Goal: Task Accomplishment & Management: Manage account settings

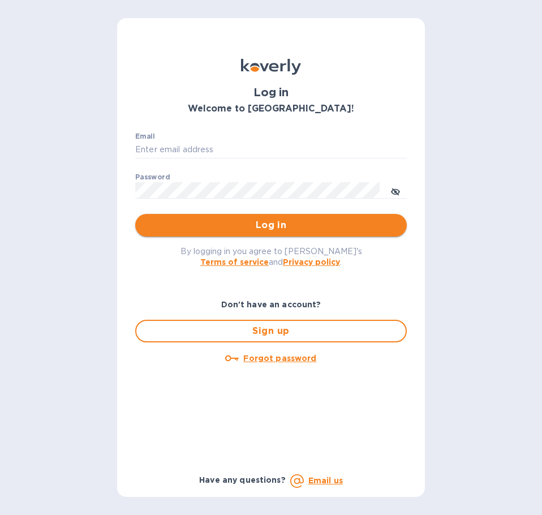
type input "[PERSON_NAME][EMAIL_ADDRESS][PERSON_NAME][DOMAIN_NAME]"
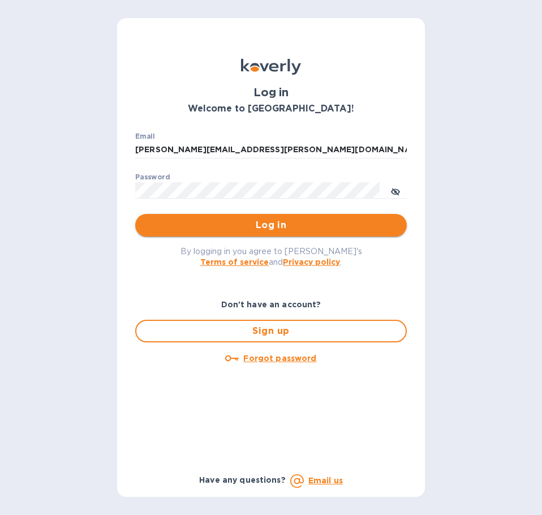
click at [259, 228] on span "Log in" at bounding box center [271, 225] width 254 height 14
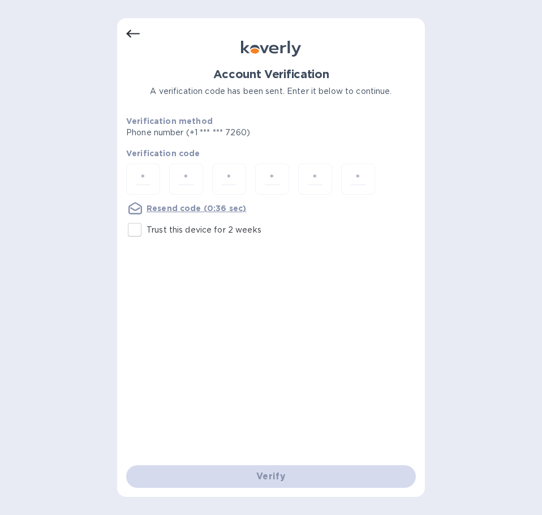
click at [138, 232] on input "Trust this device for 2 weeks" at bounding box center [135, 230] width 24 height 24
checkbox input "true"
click at [144, 183] on input "number" at bounding box center [143, 179] width 24 height 21
type input "7"
type input "9"
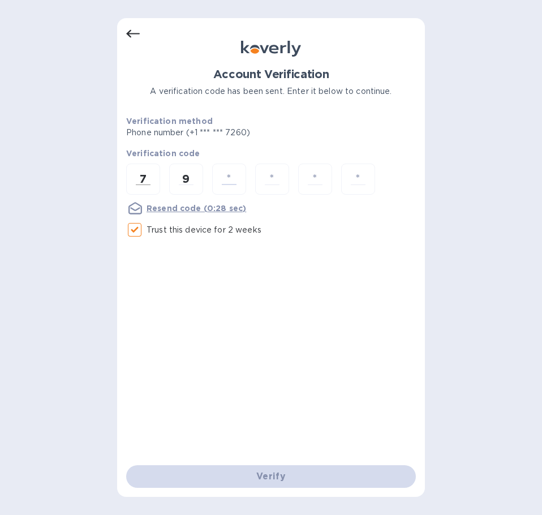
type input "1"
type input "4"
type input "3"
type input "5"
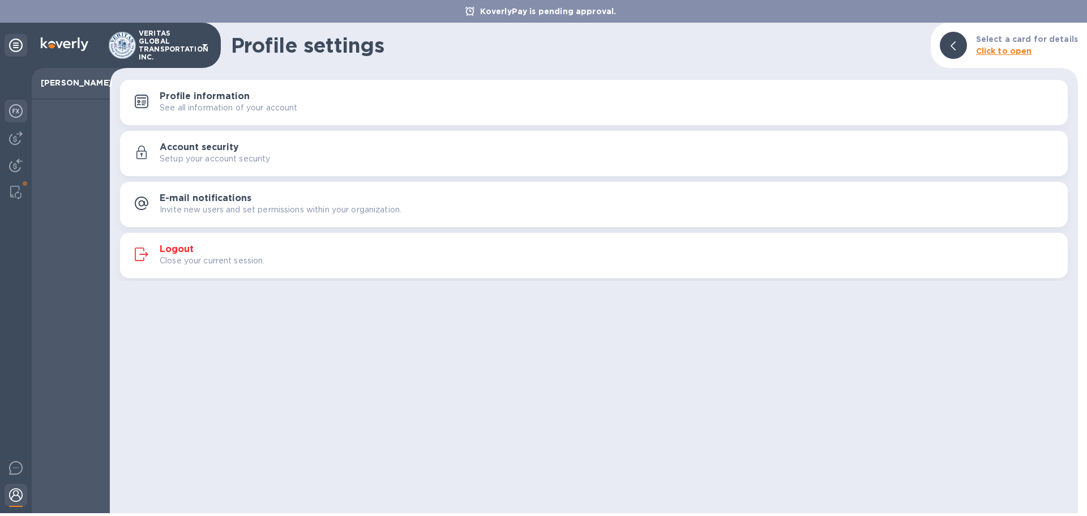
click at [18, 108] on img at bounding box center [16, 111] width 14 height 14
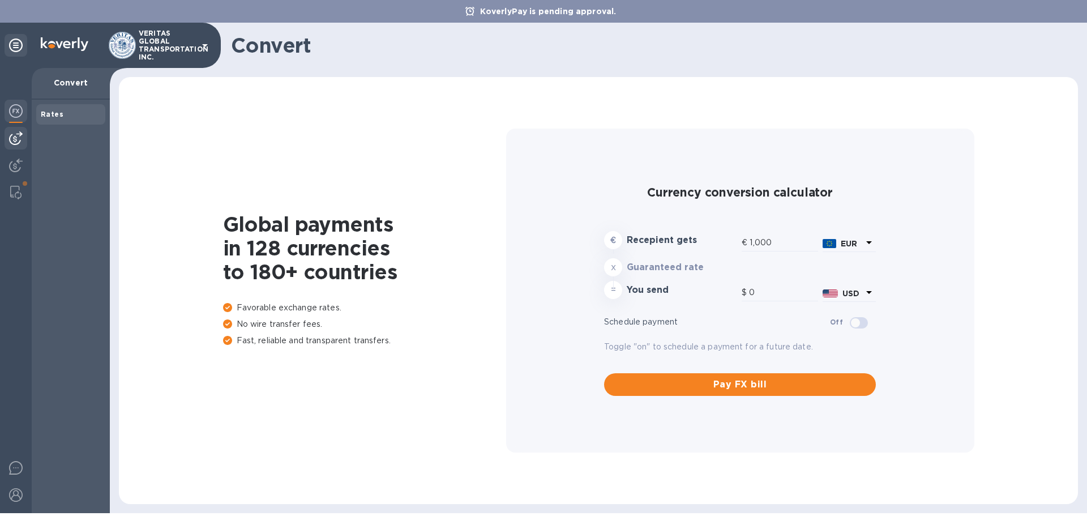
type input "1,175.16"
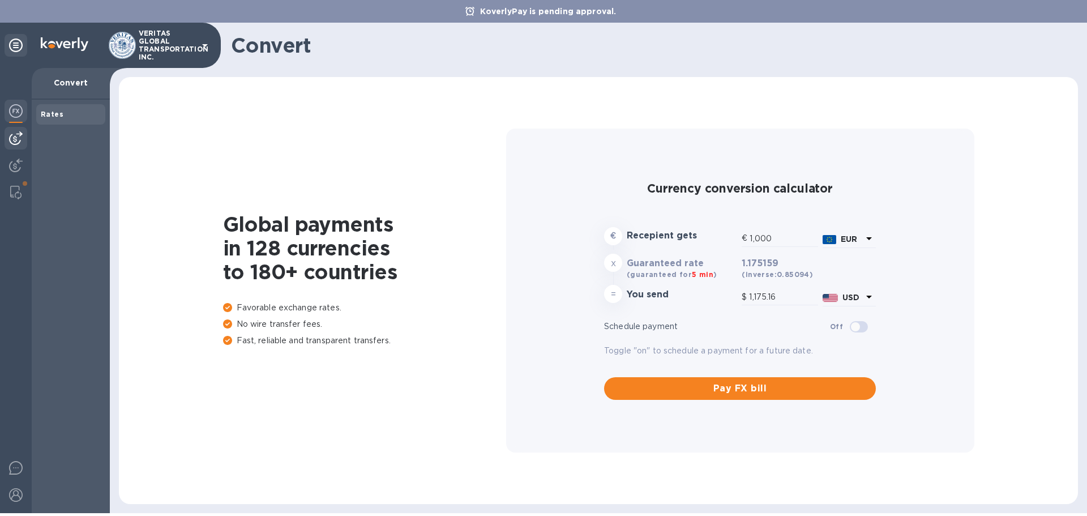
click at [22, 136] on img at bounding box center [16, 138] width 14 height 14
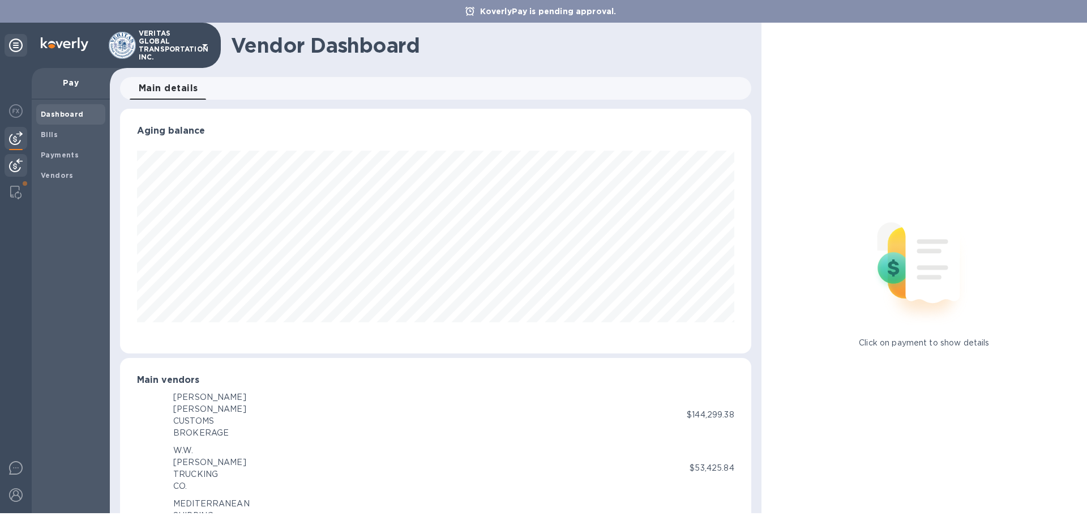
scroll to position [565798, 565416]
click at [63, 168] on div "Vendors" at bounding box center [70, 175] width 69 height 20
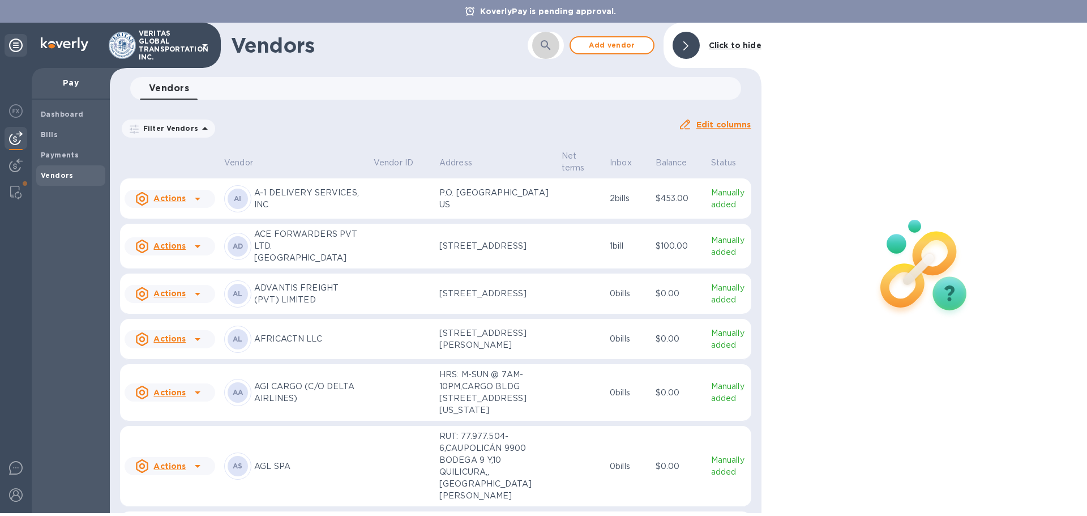
click at [534, 45] on button "button" at bounding box center [545, 45] width 27 height 27
type input "xx"
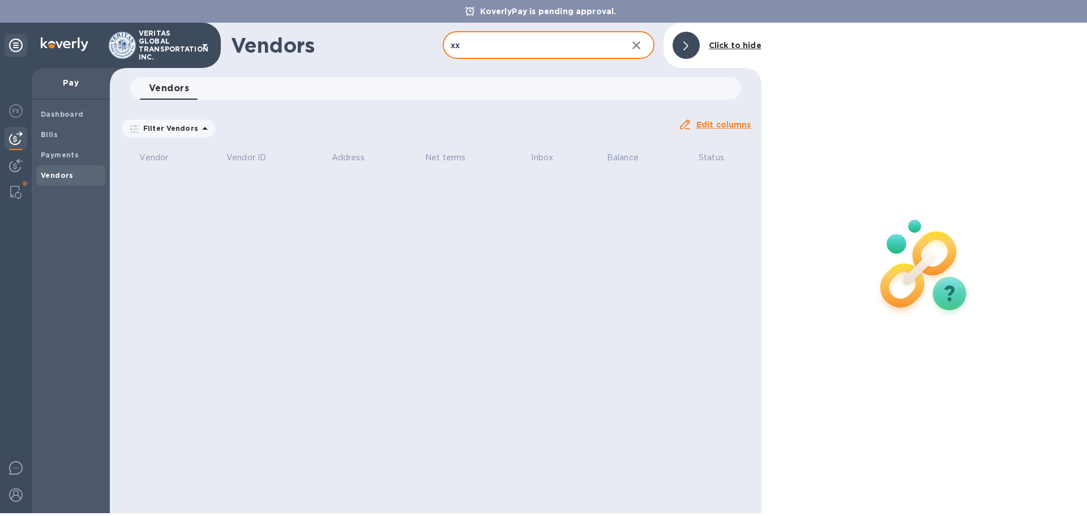
drag, startPoint x: 534, startPoint y: 48, endPoint x: 409, endPoint y: 44, distance: 125.1
click at [410, 44] on div "Vendors xx ​ Add vendor Click to hide" at bounding box center [436, 45] width 652 height 45
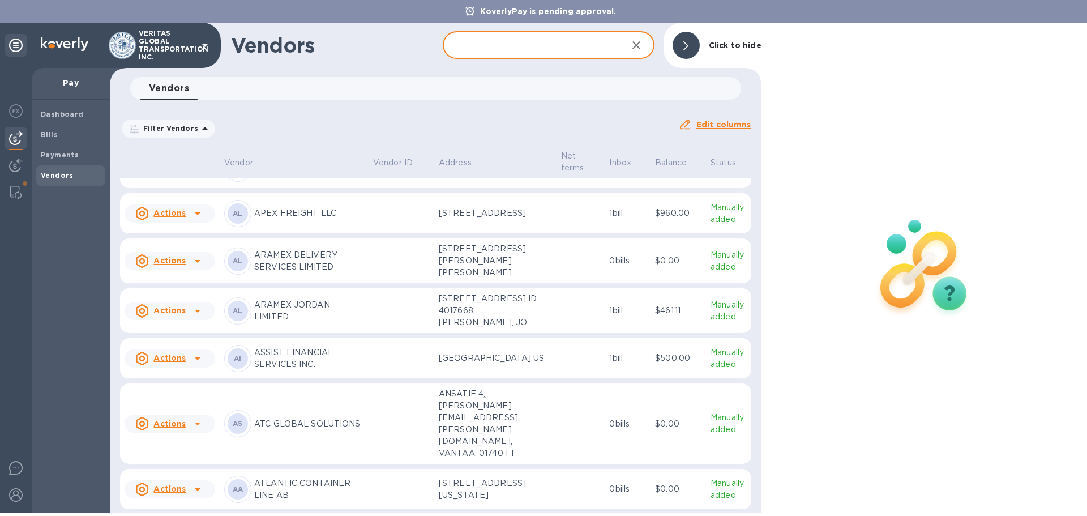
scroll to position [920, 0]
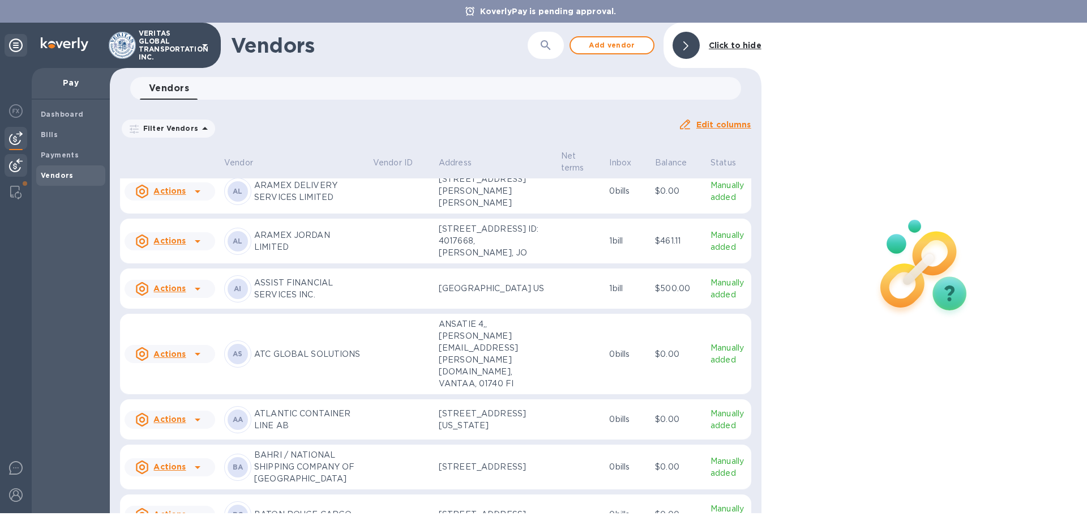
click at [9, 160] on img at bounding box center [16, 165] width 14 height 14
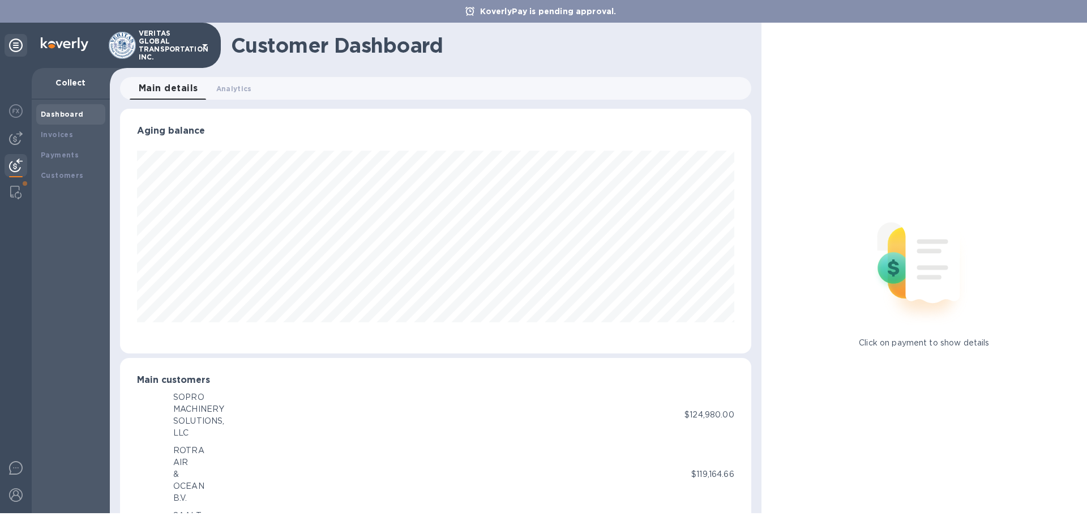
scroll to position [565798, 565416]
click at [16, 143] on img at bounding box center [16, 138] width 14 height 14
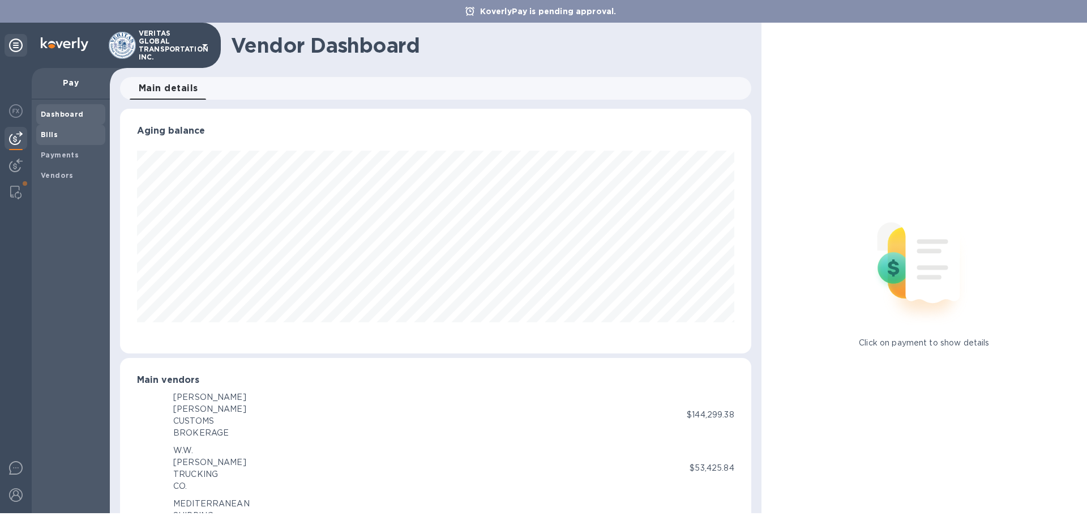
scroll to position [565798, 565416]
click at [63, 177] on b "Vendors" at bounding box center [57, 175] width 33 height 8
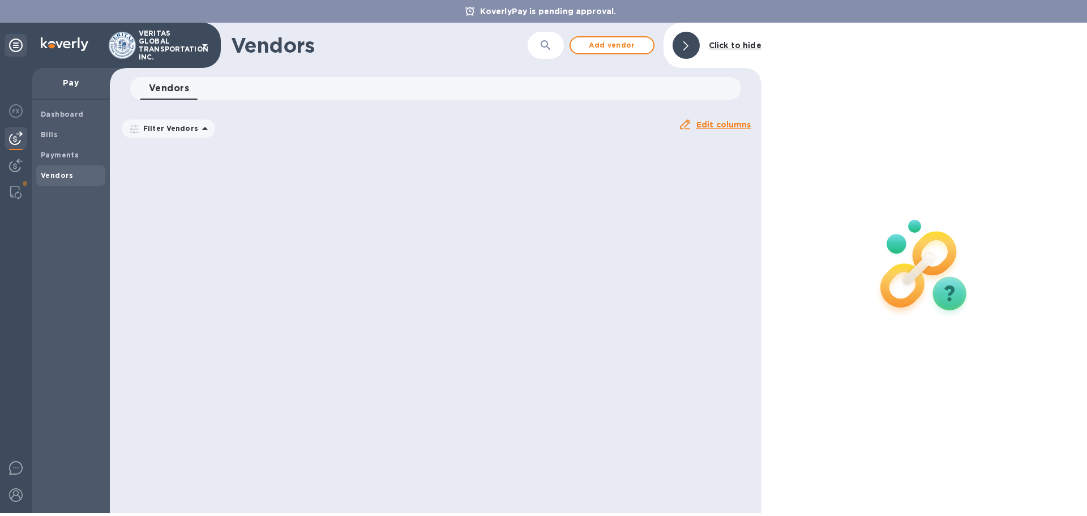
scroll to position [6202, 0]
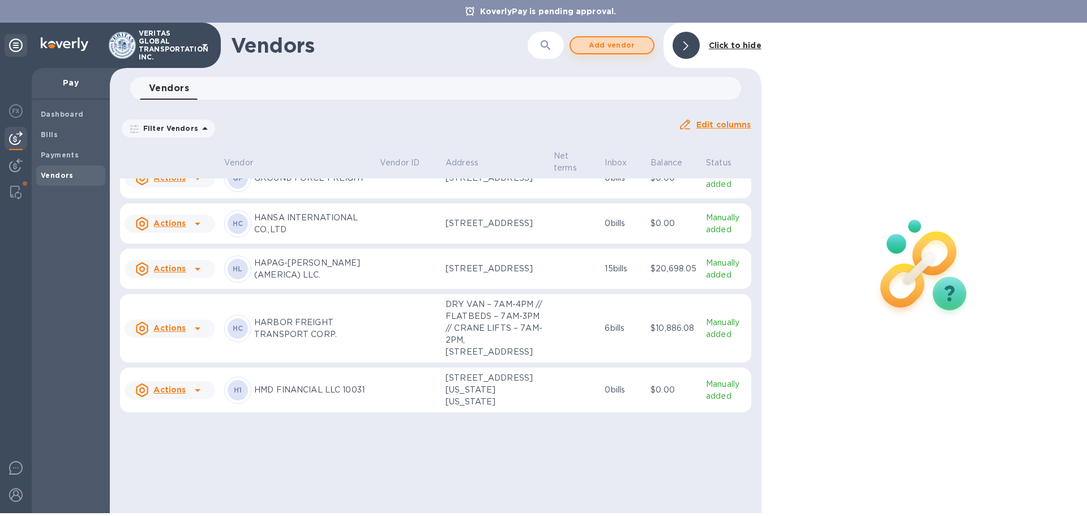
click at [542, 46] on span "Add vendor" at bounding box center [612, 45] width 65 height 14
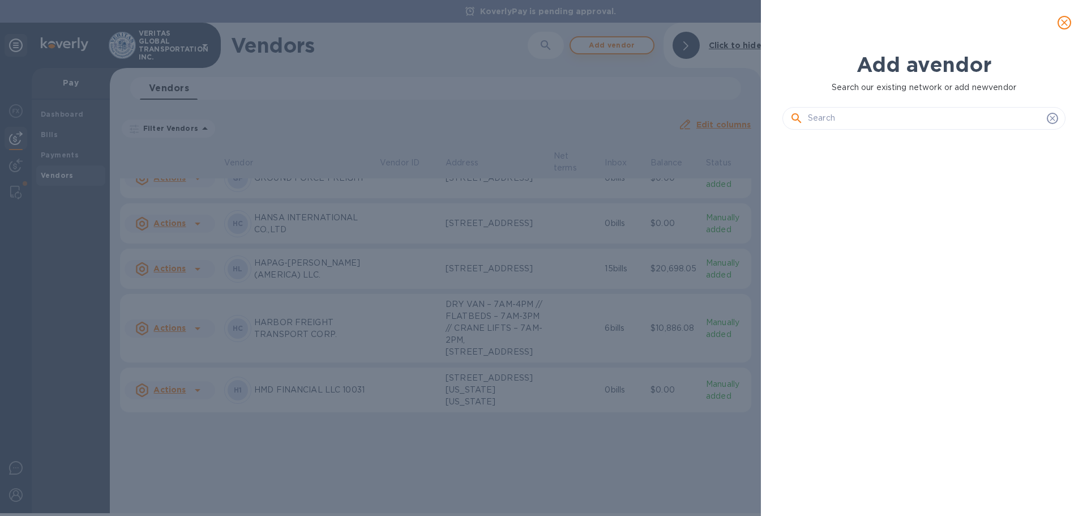
scroll to position [338, 288]
click at [542, 113] on input "text" at bounding box center [925, 118] width 234 height 17
paste input "XXL CONSOLIDATION GMBH"
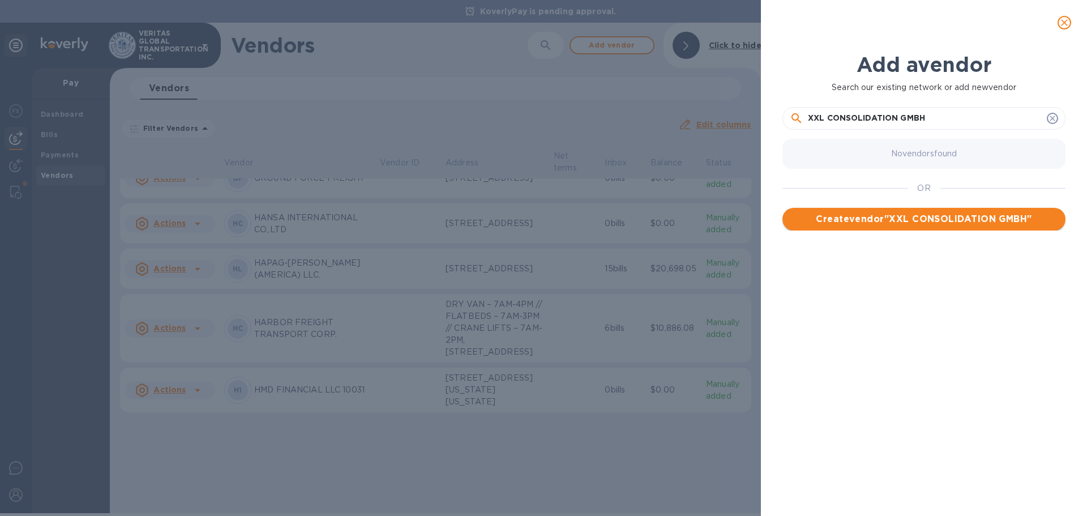
type input "XXL CONSOLIDATION GMBH"
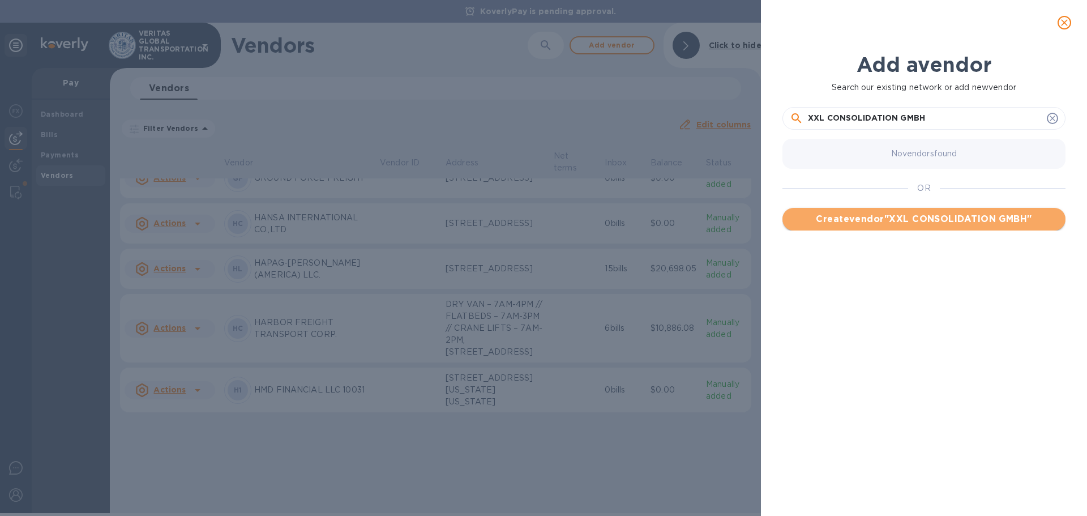
click at [542, 225] on span "Create vendor " XXL CONSOLIDATION GMBH "" at bounding box center [923, 219] width 265 height 14
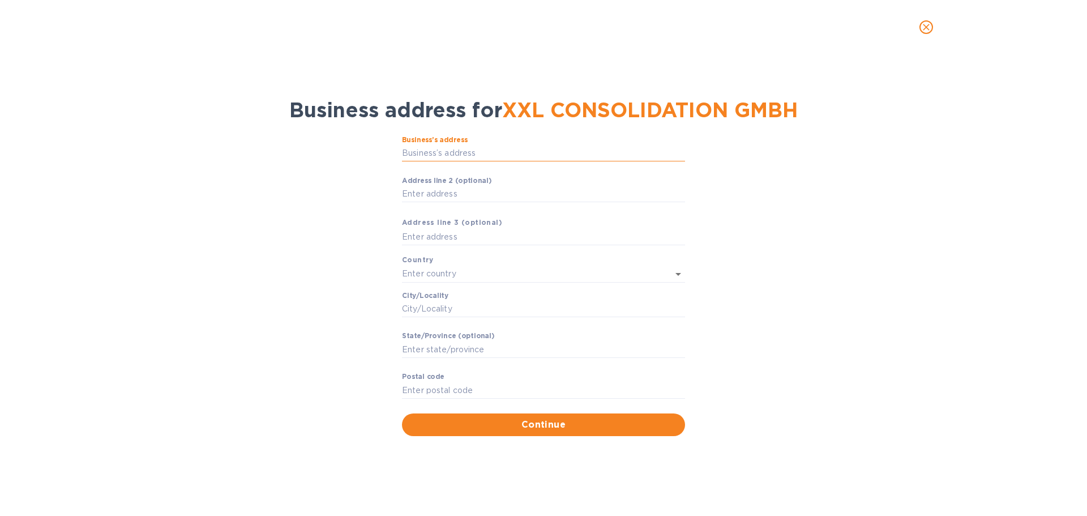
click at [490, 153] on input "Business’s аddress" at bounding box center [543, 153] width 283 height 17
click at [462, 154] on input "Business’s аddress" at bounding box center [543, 153] width 283 height 17
paste input "· [STREET_ADDRESS] · 20457 [GEOGRAPHIC_DATA]"
type input "32 Am Sandtorkai"
type input "[GEOGRAPHIC_DATA]"
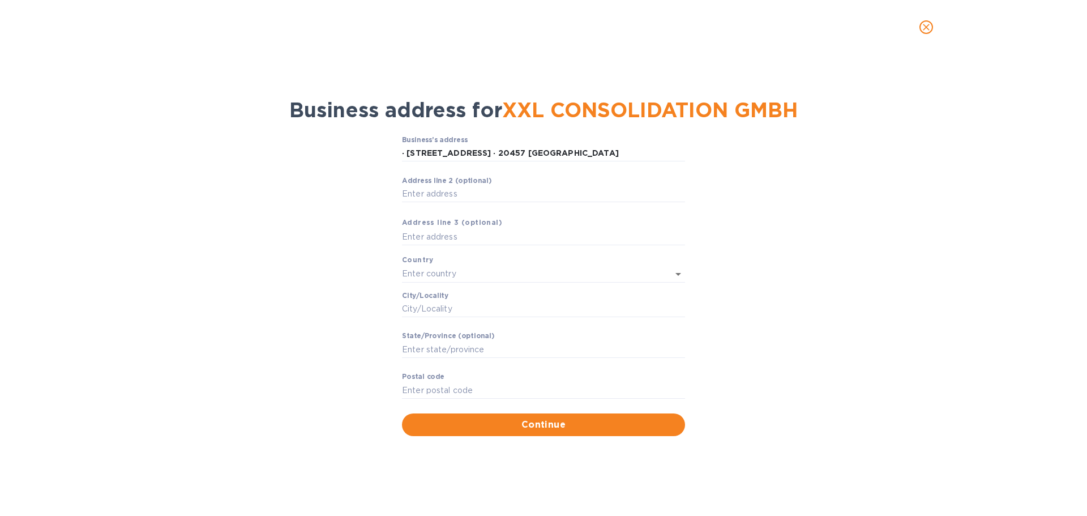
type input "[GEOGRAPHIC_DATA]"
type input "HH"
type input "20457"
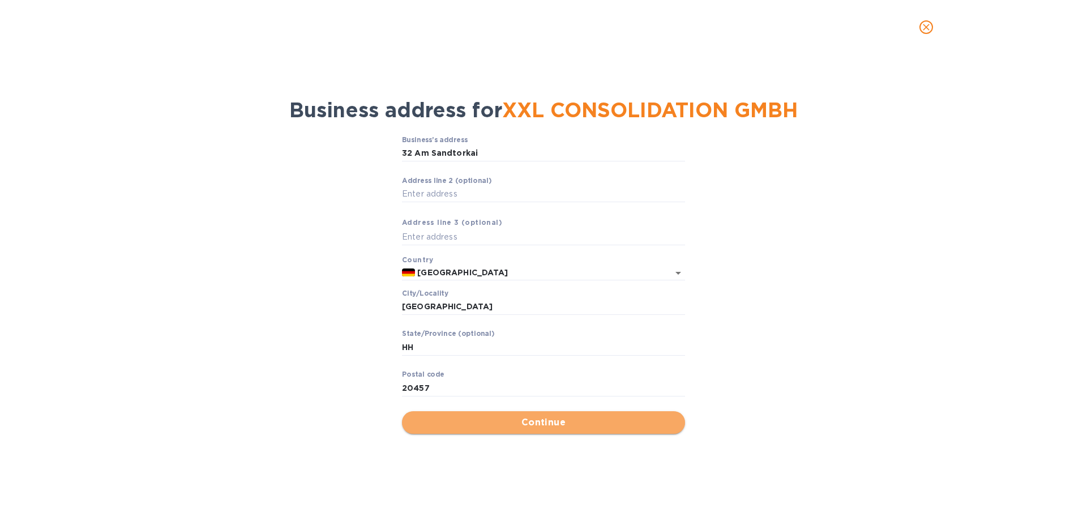
click at [473, 427] on span "Continue" at bounding box center [543, 422] width 265 height 14
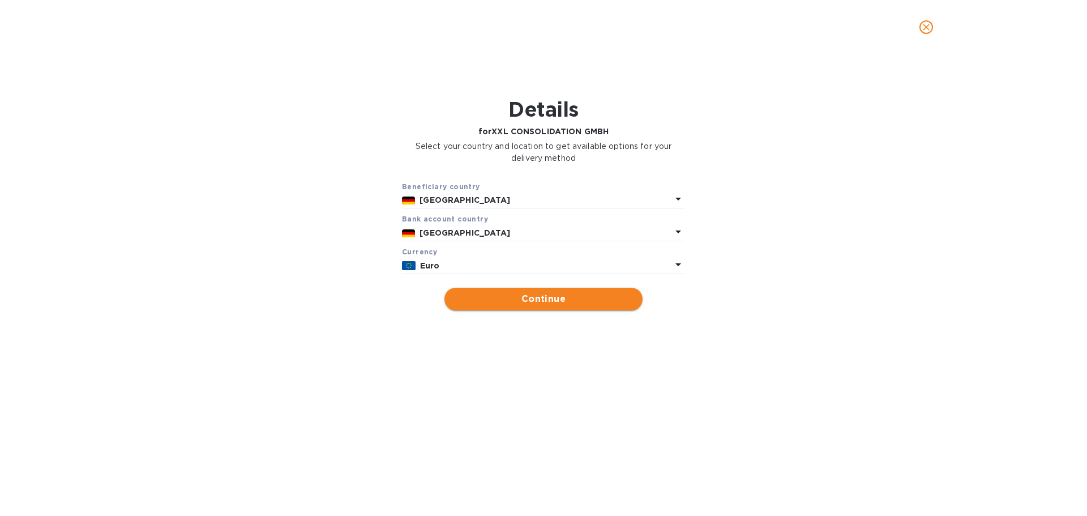
click at [499, 299] on span "Continue" at bounding box center [543, 299] width 180 height 14
type input "XXL CONSOLIDATION GMBH"
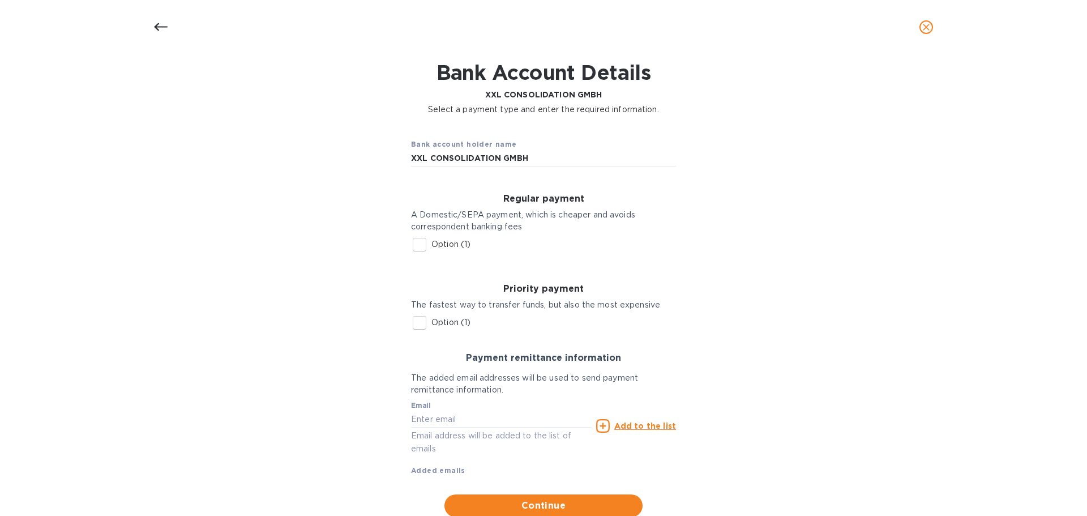
scroll to position [73, 0]
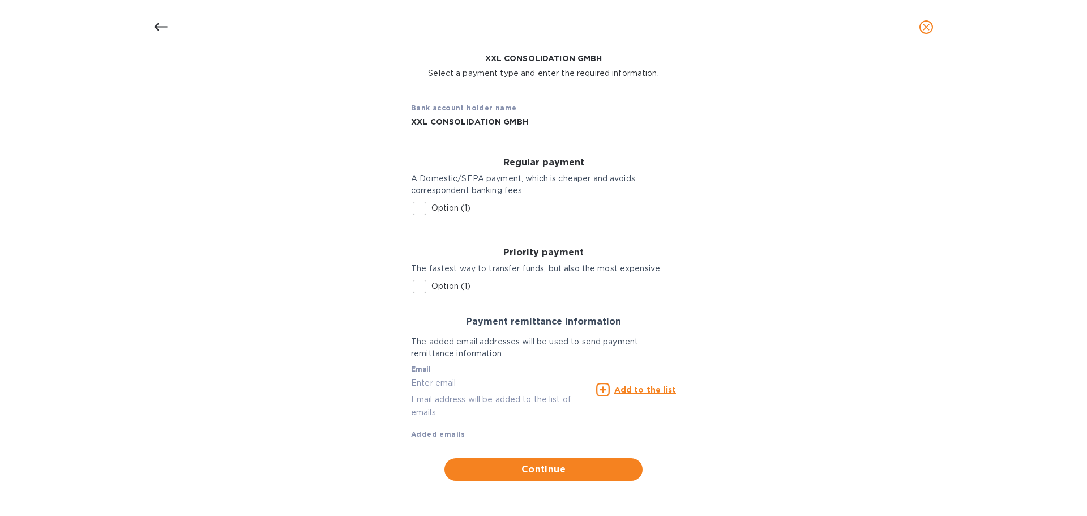
click at [411, 206] on input "Option (1)" at bounding box center [420, 208] width 24 height 24
checkbox input "true"
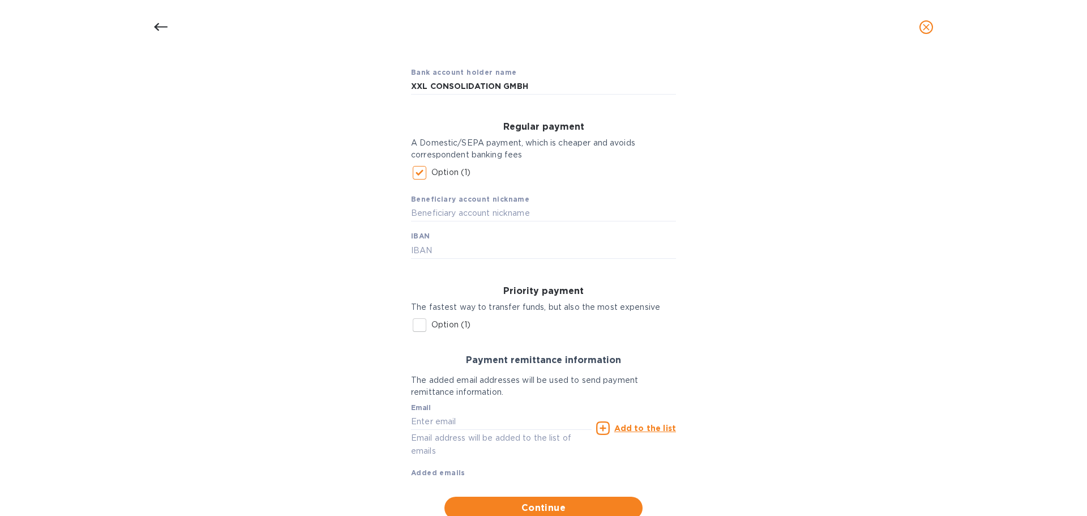
scroll to position [147, 0]
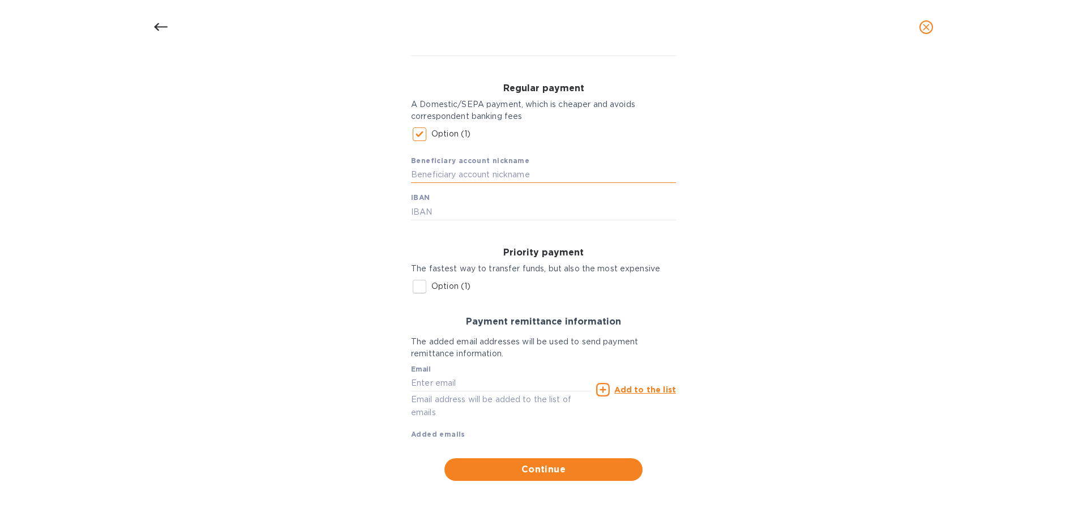
click at [454, 174] on input "text" at bounding box center [543, 174] width 265 height 17
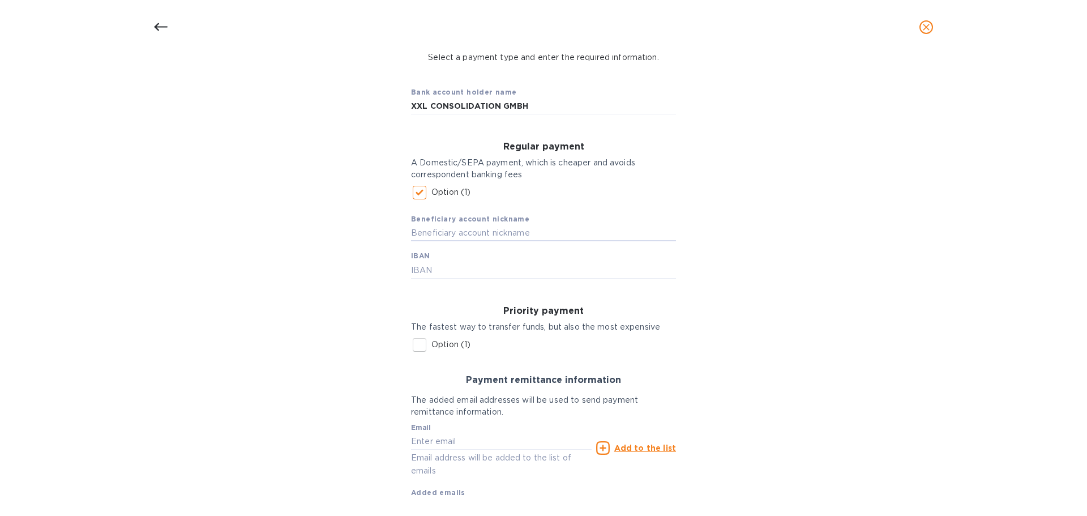
scroll to position [0, 0]
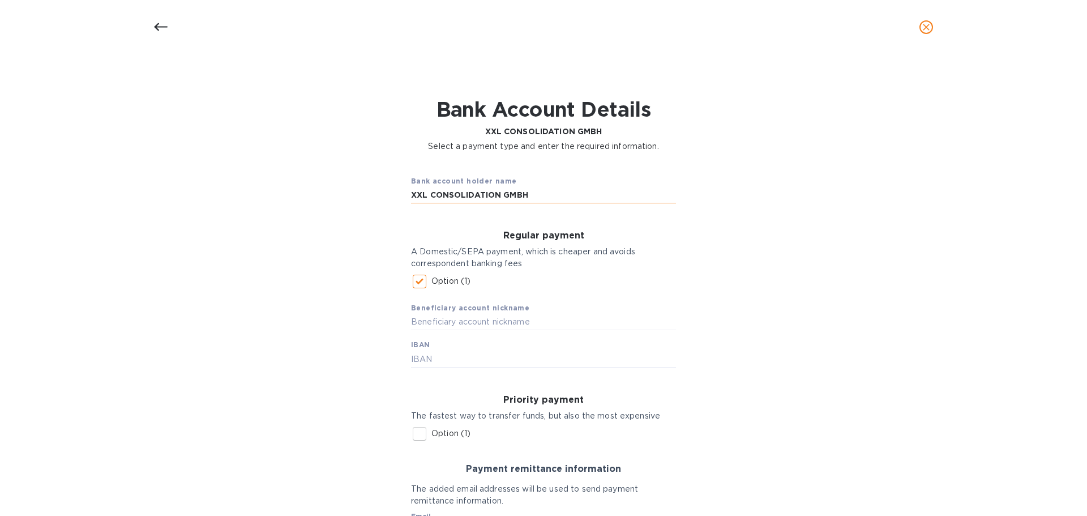
drag, startPoint x: 409, startPoint y: 196, endPoint x: 530, endPoint y: 202, distance: 120.7
click at [530, 202] on input "XXL CONSOLIDATION GMBH" at bounding box center [543, 195] width 265 height 17
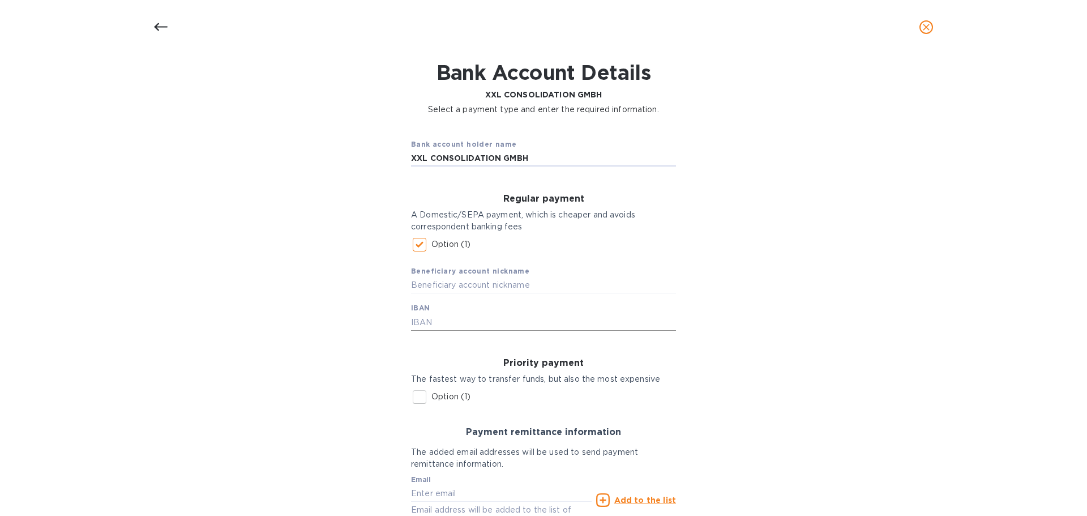
scroll to position [57, 0]
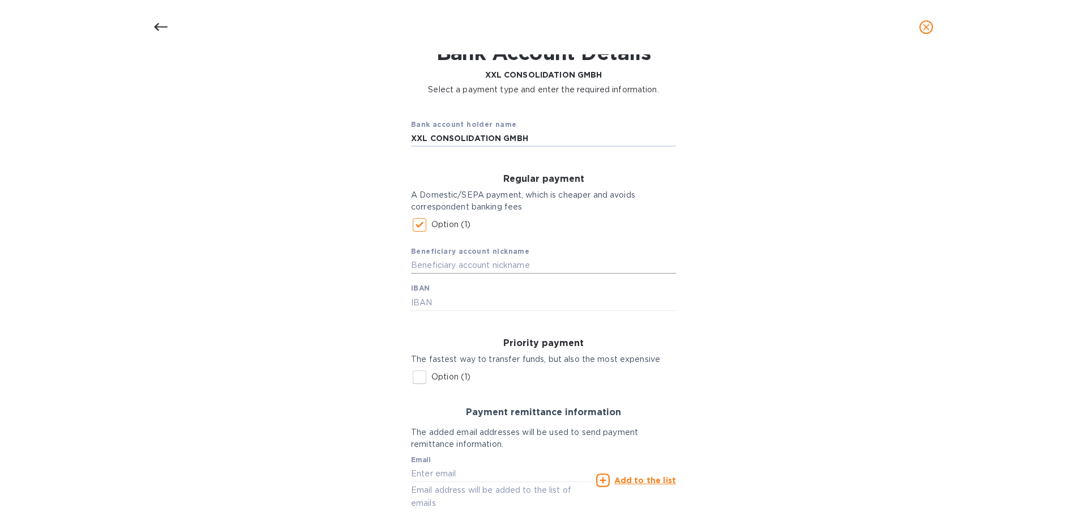
click at [439, 269] on input "text" at bounding box center [543, 265] width 265 height 17
paste input "XXL CONSOLIDATION GMBH"
type input "XXL CONSOLIDATION GMBH"
click at [464, 305] on input "text" at bounding box center [543, 302] width 265 height 17
paste input "6045 0050 0030 1917 38"
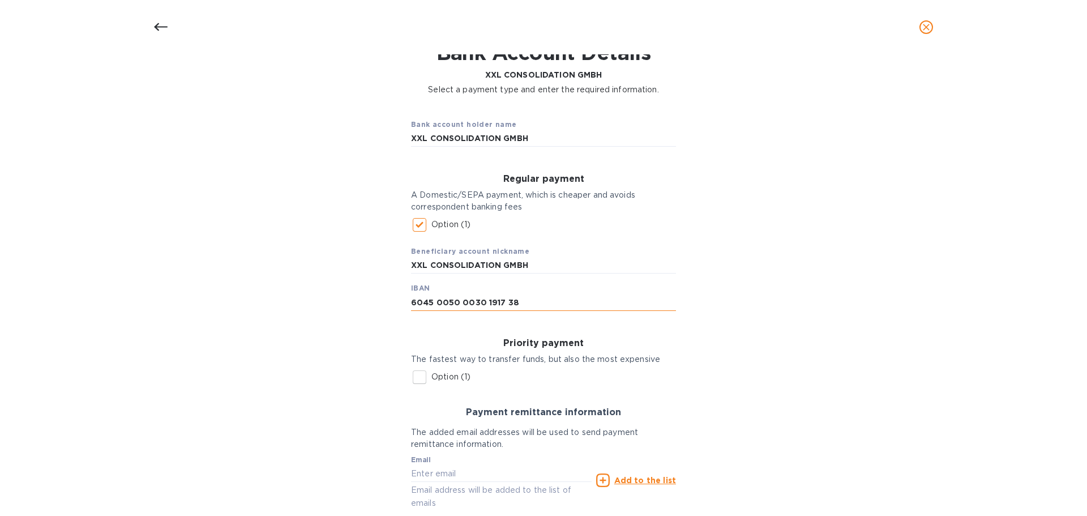
drag, startPoint x: 411, startPoint y: 301, endPoint x: 412, endPoint y: 307, distance: 5.8
click at [411, 301] on input "6045 0050 0030 1917 38" at bounding box center [543, 302] width 265 height 17
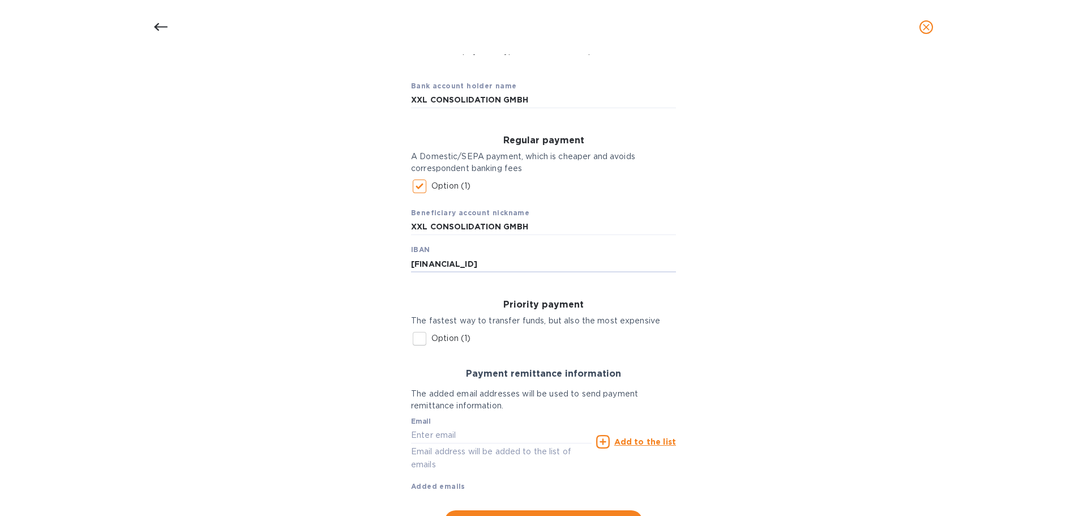
scroll to position [147, 0]
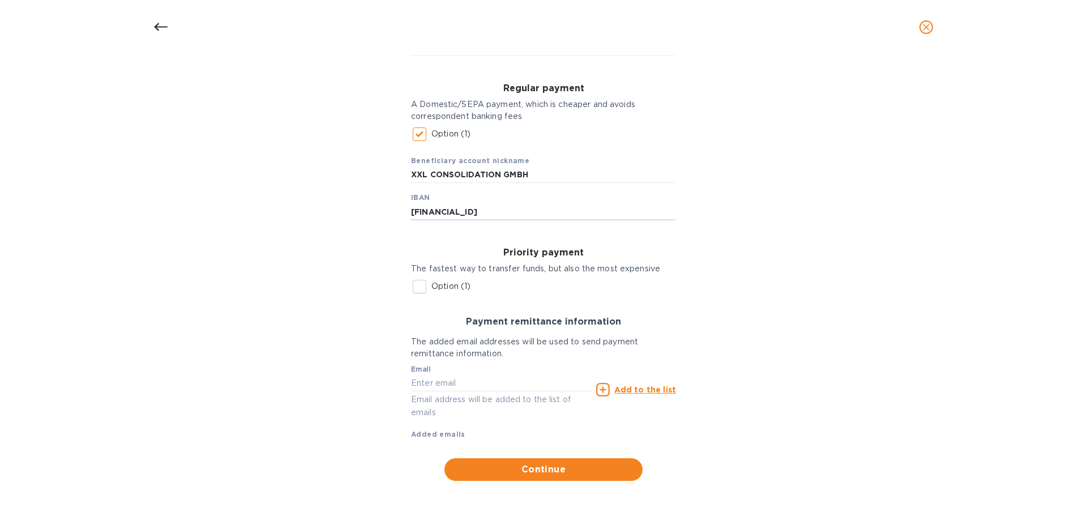
type input "[FINANCIAL_ID]"
click at [312, 269] on div "Bank account holder name XXL CONSOLIDATION GMBH Regular payment A Domestic/SEPA…" at bounding box center [543, 250] width 1057 height 476
click at [449, 386] on input "text" at bounding box center [501, 382] width 181 height 17
paste input "[DOMAIN_NAME][EMAIL_ADDRESS][DOMAIN_NAME]"
click at [411, 384] on input "[DOMAIN_NAME][EMAIL_ADDRESS][DOMAIN_NAME]" at bounding box center [501, 382] width 181 height 17
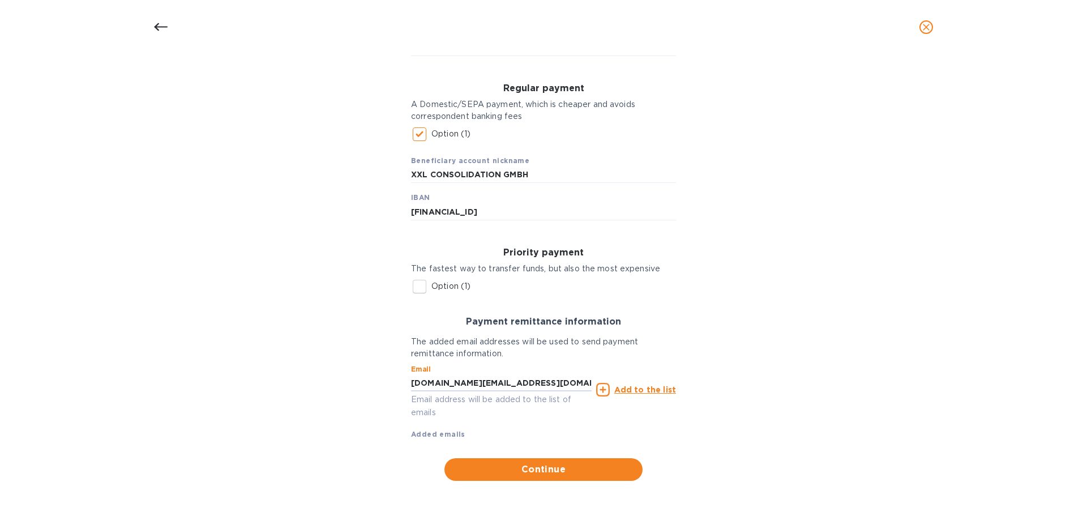
type input "[DOMAIN_NAME][EMAIL_ADDRESS][DOMAIN_NAME]"
click at [542, 390] on icon at bounding box center [603, 390] width 14 height 14
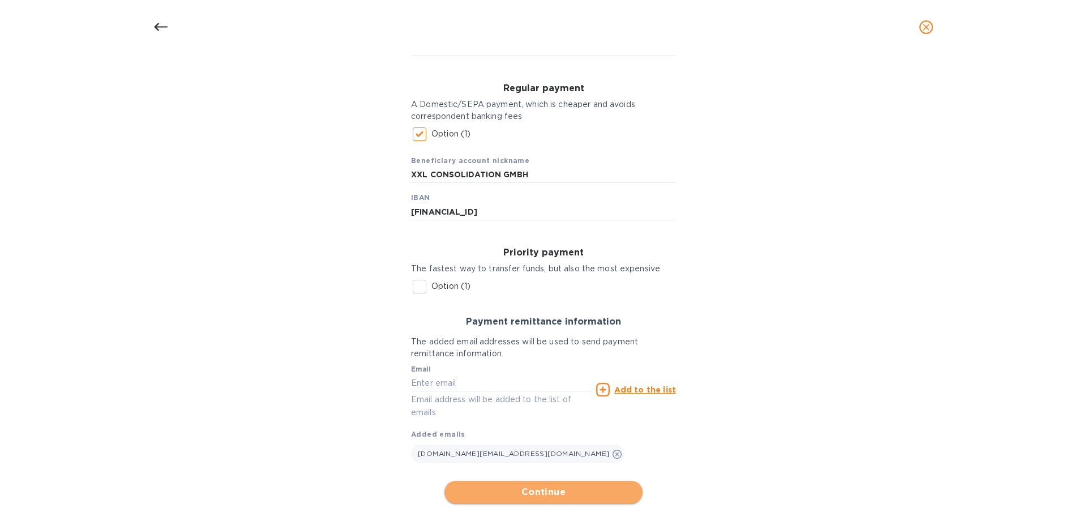
click at [542, 488] on span "Continue" at bounding box center [543, 492] width 180 height 14
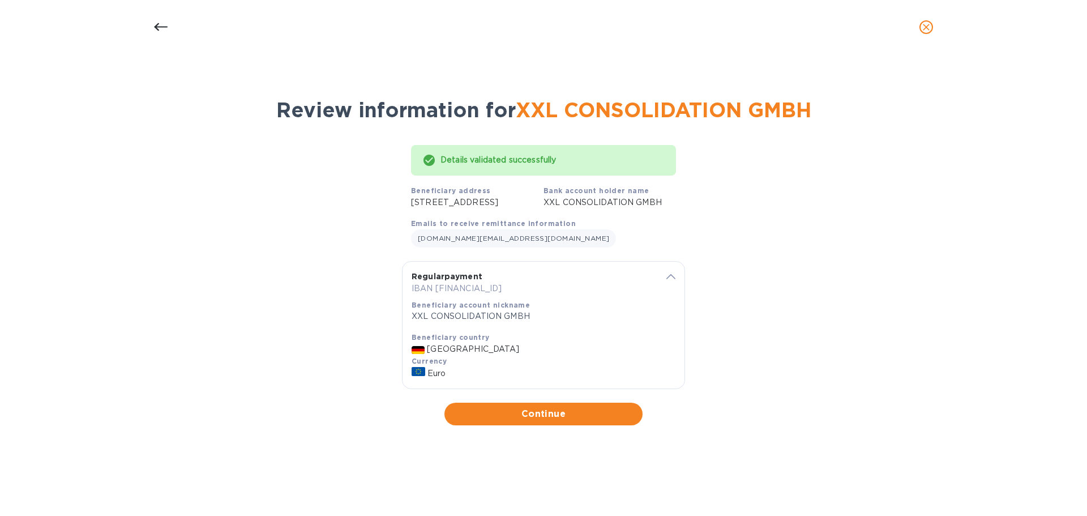
scroll to position [0, 0]
click at [542, 421] on span "Continue" at bounding box center [543, 414] width 180 height 14
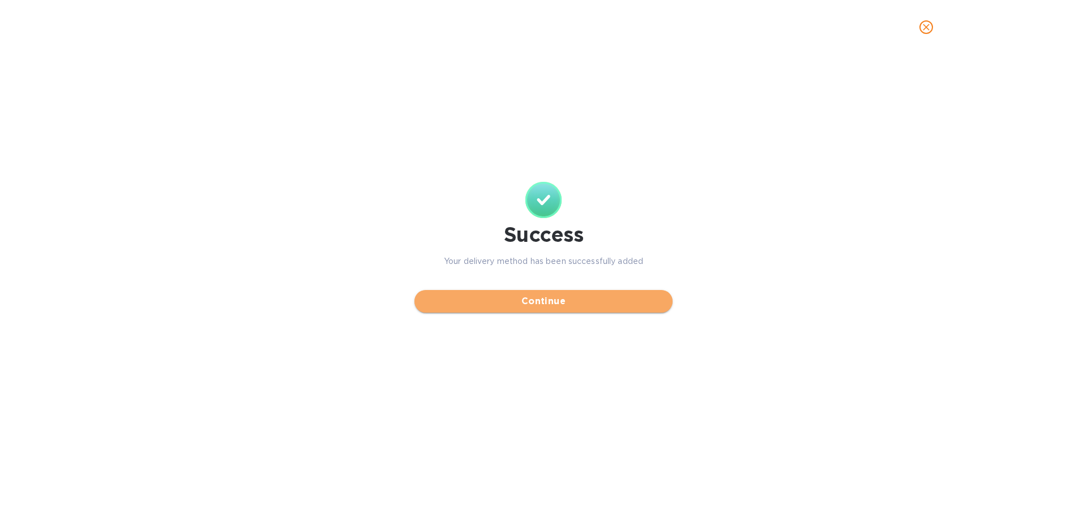
click at [539, 309] on button "Continue" at bounding box center [543, 301] width 258 height 23
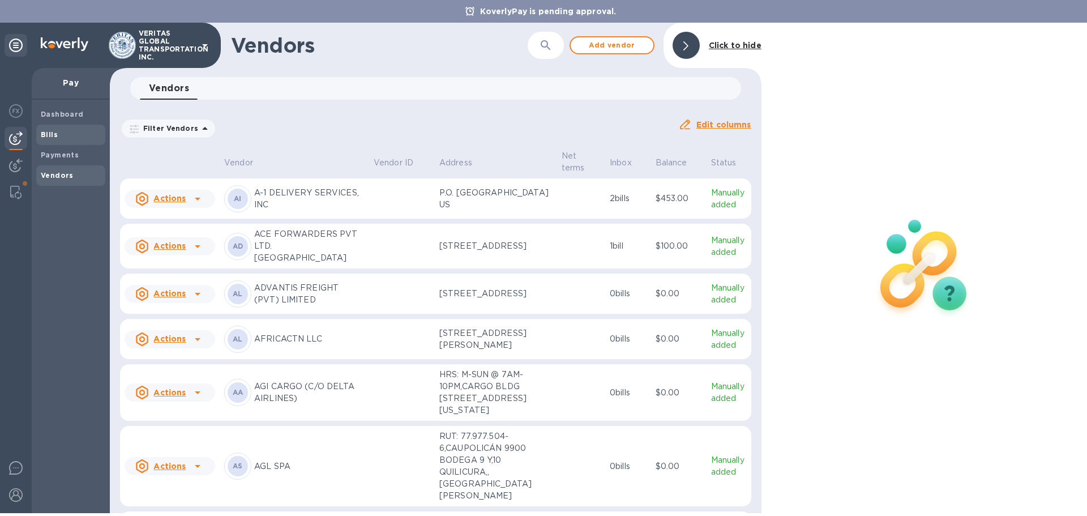
click at [45, 134] on b "Bills" at bounding box center [49, 134] width 17 height 8
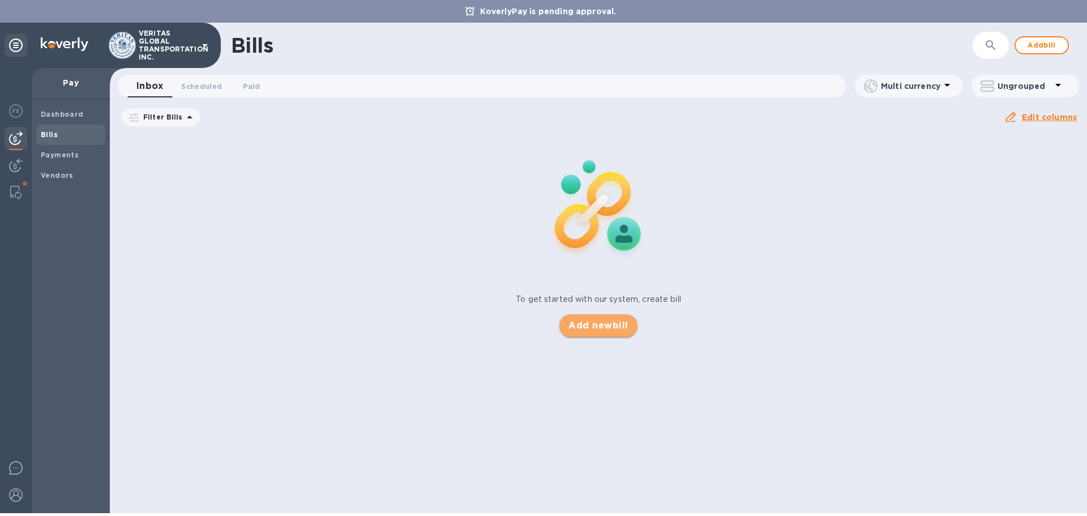
click at [542, 333] on button "Add new bill" at bounding box center [598, 325] width 78 height 23
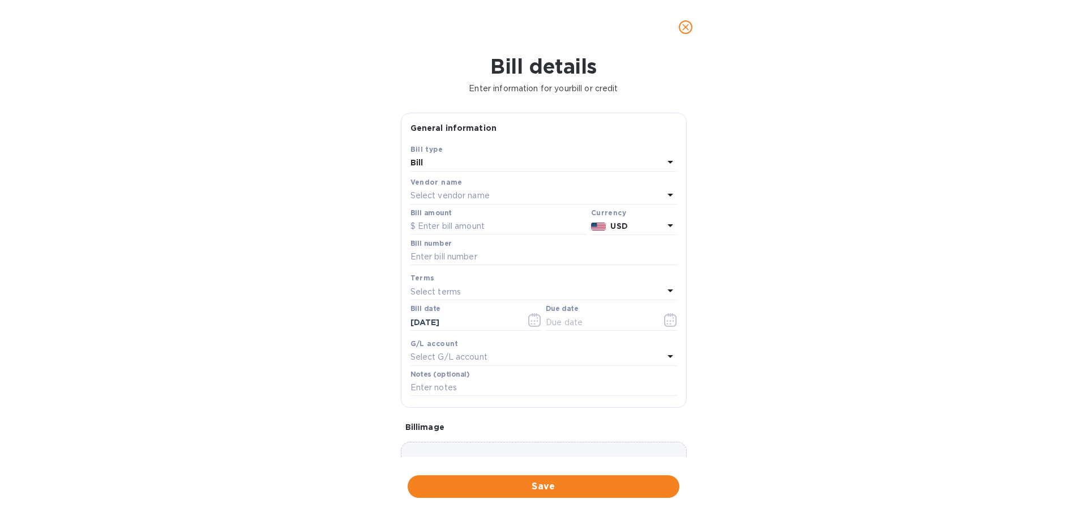
click at [473, 163] on div "Bill" at bounding box center [536, 163] width 253 height 16
click at [446, 195] on div "Bill" at bounding box center [539, 189] width 248 height 21
click at [447, 192] on p "Select vendor name" at bounding box center [449, 196] width 79 height 12
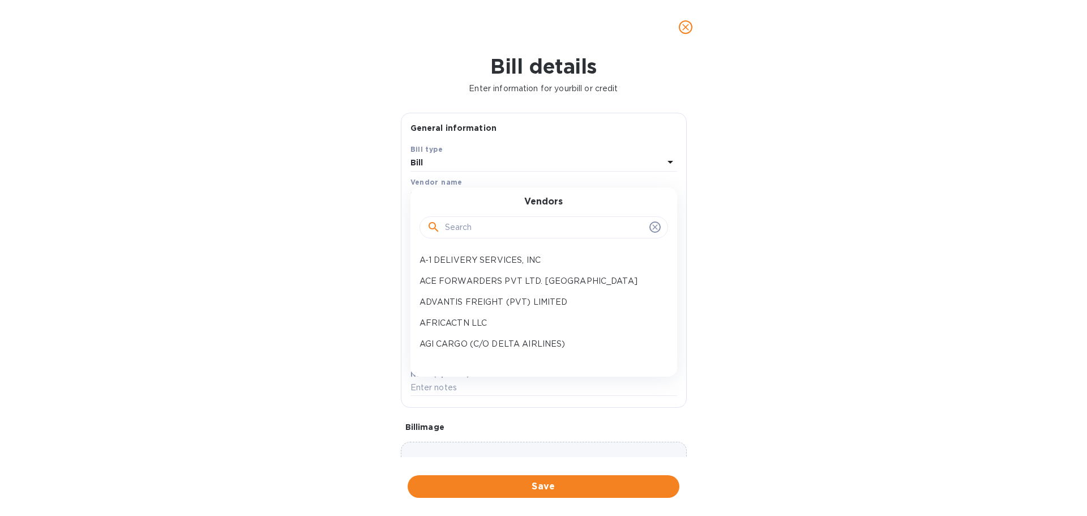
click at [471, 228] on input "text" at bounding box center [545, 227] width 200 height 17
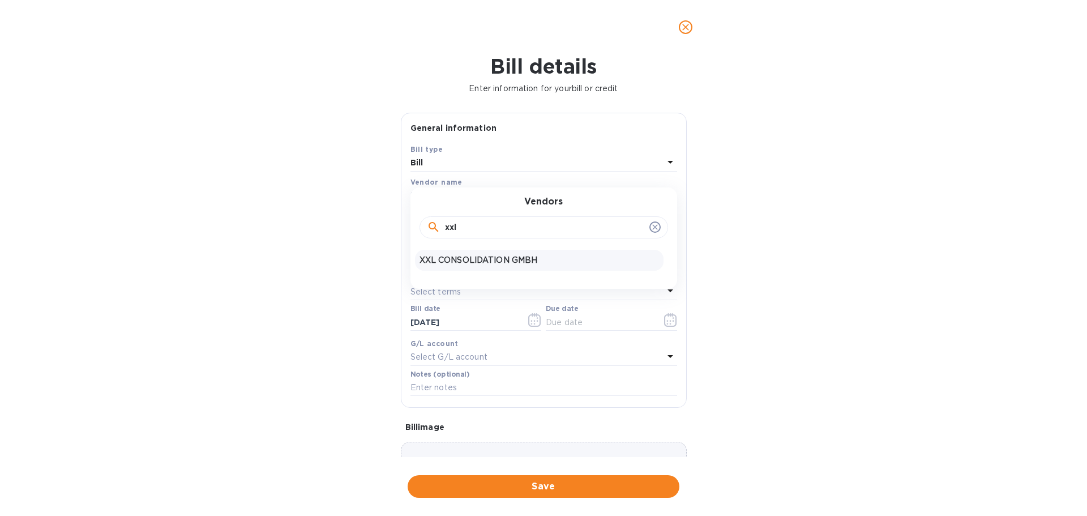
type input "xxl"
click at [507, 259] on p "XXL CONSOLIDATION GMBH" at bounding box center [538, 260] width 239 height 12
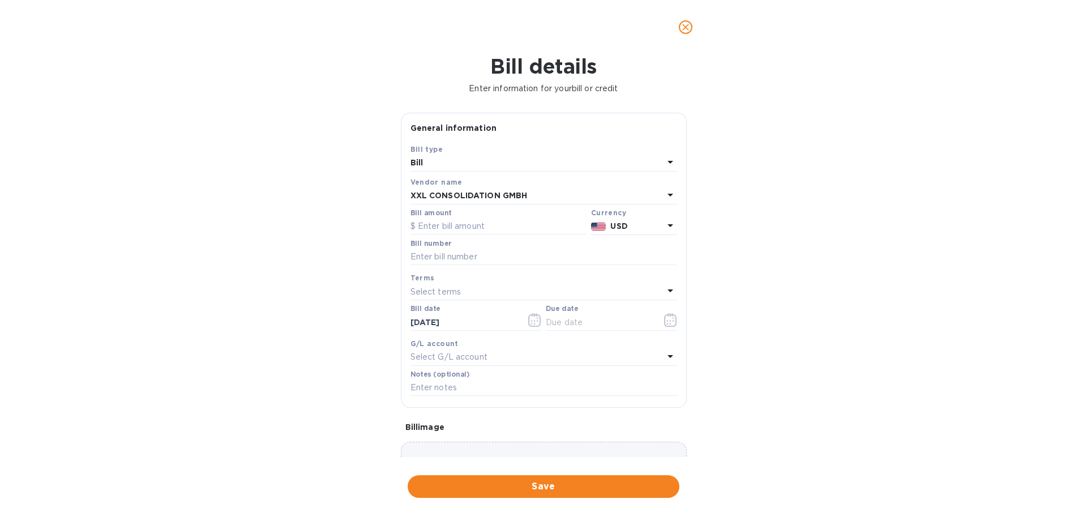
click at [542, 230] on img at bounding box center [598, 226] width 15 height 8
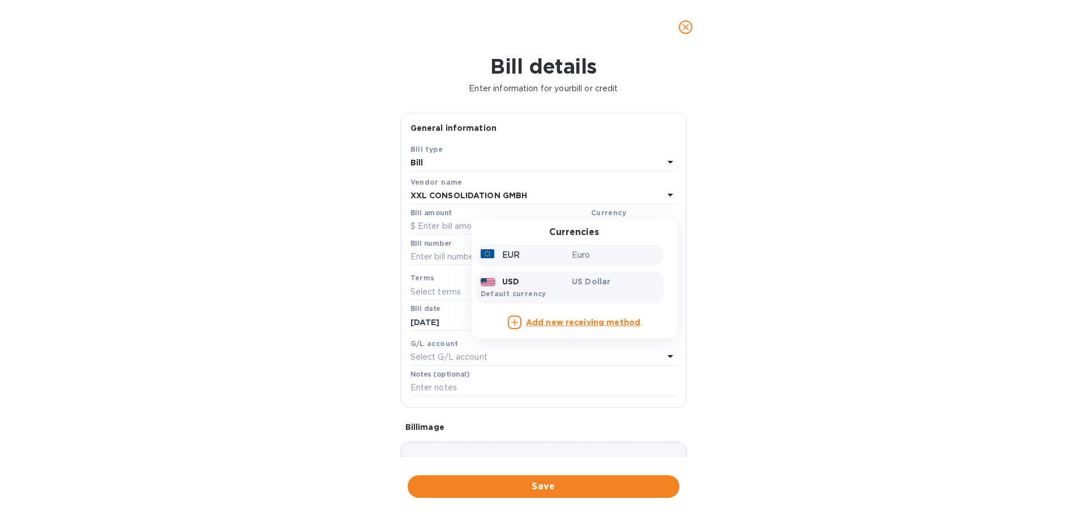
click at [537, 254] on div "EUR" at bounding box center [524, 255] width 92 height 16
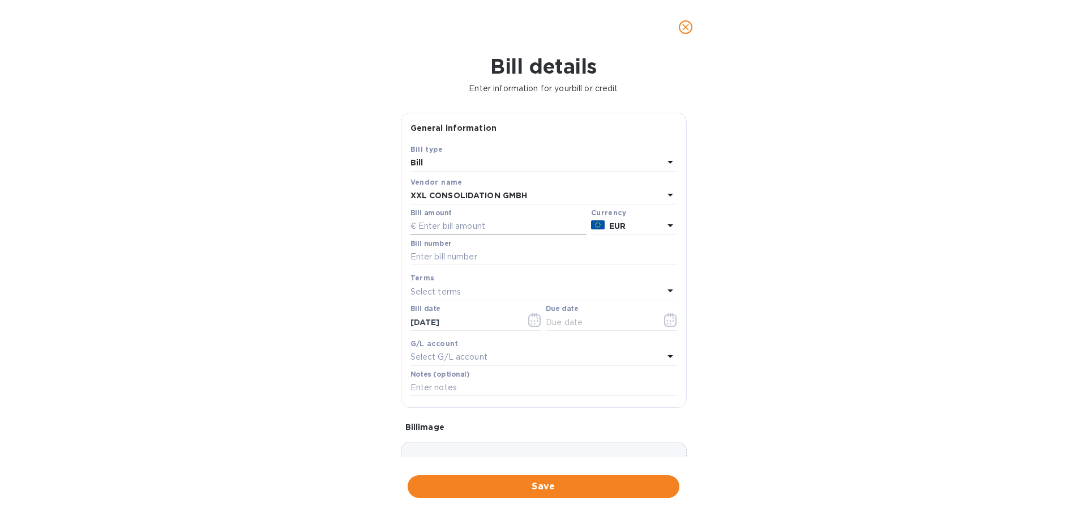
click at [472, 221] on input "text" at bounding box center [498, 226] width 176 height 17
click at [448, 227] on input "text" at bounding box center [498, 226] width 176 height 17
paste input "39,251.24"
type input "39,251.24"
click at [421, 260] on input "text" at bounding box center [543, 256] width 267 height 17
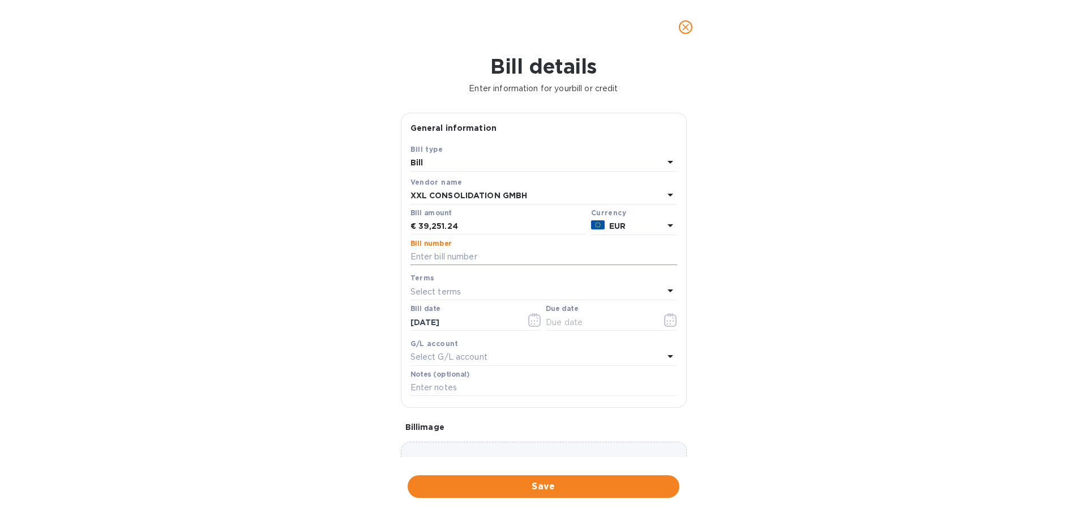
paste input "25800722"
type input "25800722"
click at [438, 297] on p "Select terms" at bounding box center [435, 292] width 51 height 12
click at [208, 279] on div "Bill details Enter information for your bill or credit General information Save…" at bounding box center [543, 284] width 1087 height 461
click at [440, 323] on input "[DATE]" at bounding box center [463, 322] width 107 height 17
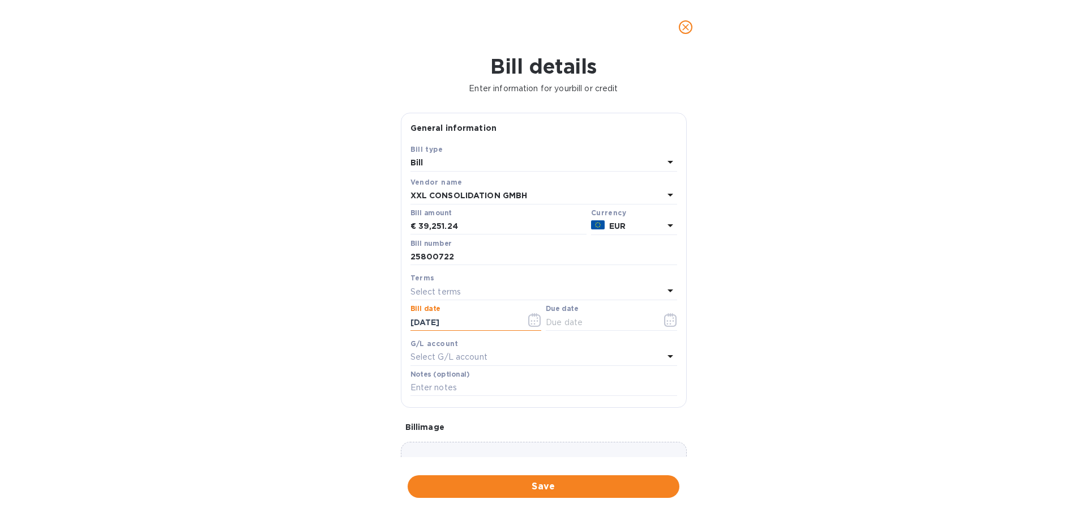
click at [528, 325] on icon "button" at bounding box center [534, 320] width 13 height 14
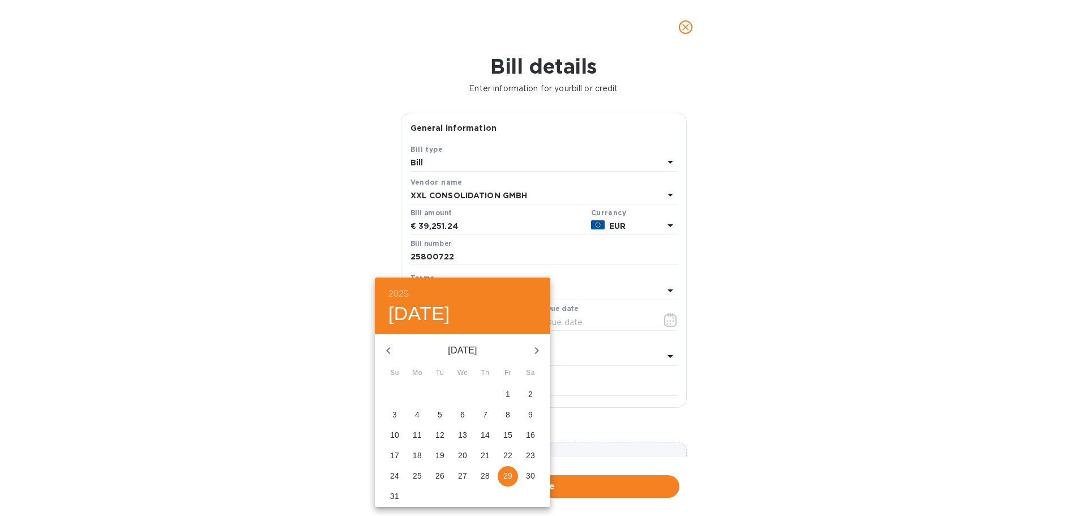
click at [506, 428] on button "15" at bounding box center [508, 435] width 20 height 20
type input "[DATE]"
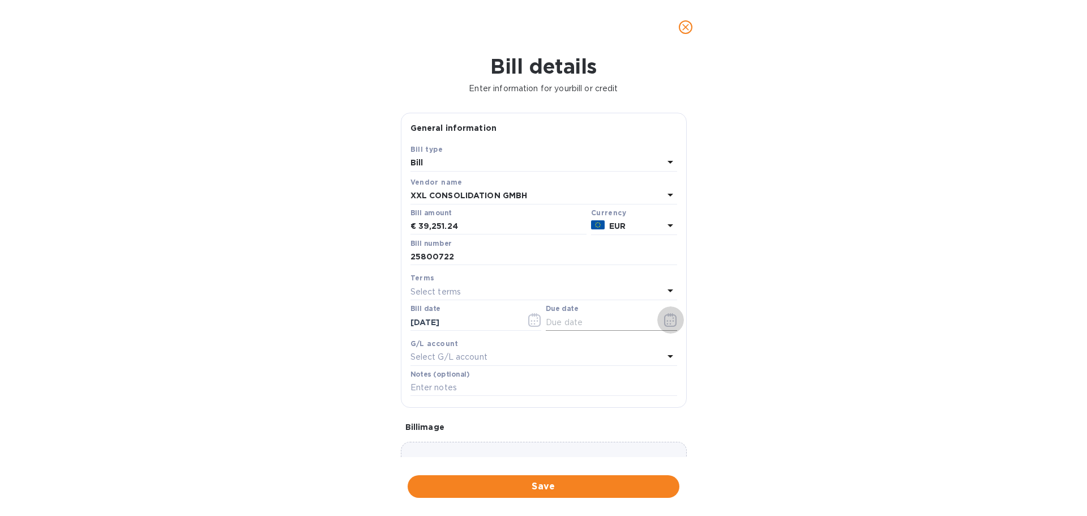
click at [542, 317] on icon "button" at bounding box center [670, 320] width 13 height 14
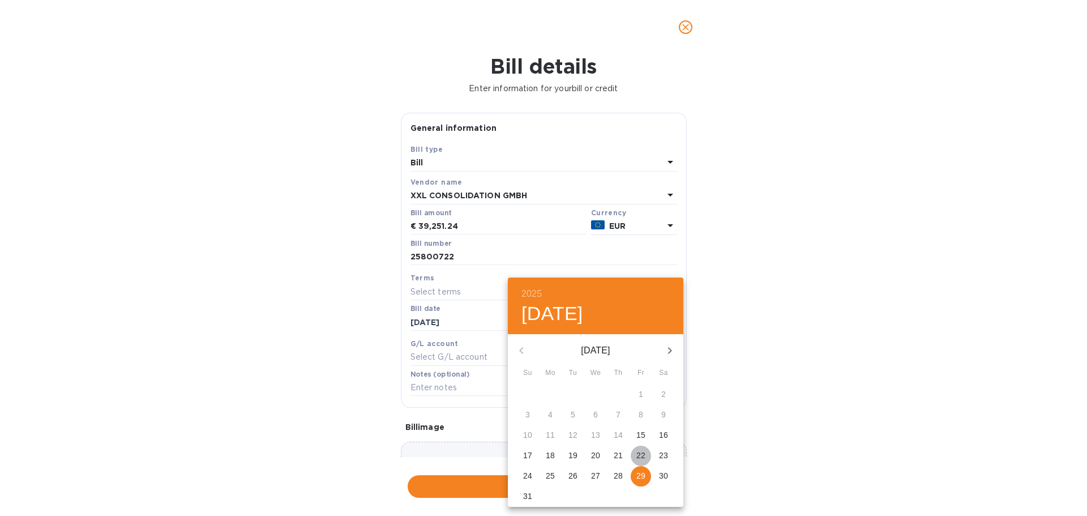
click at [542, 454] on p "22" at bounding box center [640, 454] width 9 height 11
type input "[DATE]"
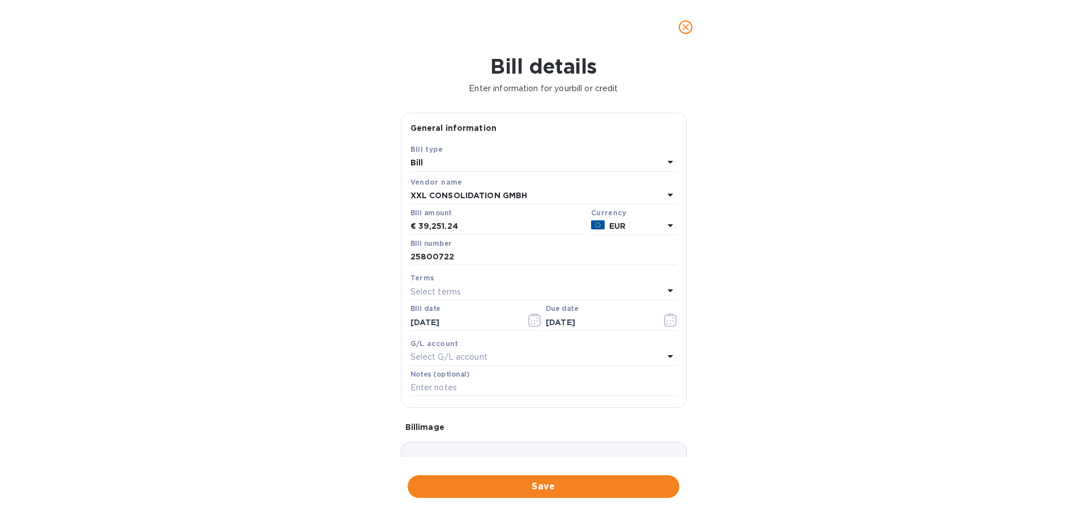
click at [475, 290] on div "Select terms" at bounding box center [536, 292] width 253 height 16
click at [223, 264] on div "Bill details Enter information for your bill or credit General information Save…" at bounding box center [543, 284] width 1087 height 461
click at [478, 292] on div "Select terms" at bounding box center [536, 292] width 253 height 16
click at [289, 339] on div "Bill details Enter information for your bill or credit General information Save…" at bounding box center [543, 284] width 1087 height 461
click at [447, 354] on p "Select G/L account" at bounding box center [448, 357] width 77 height 12
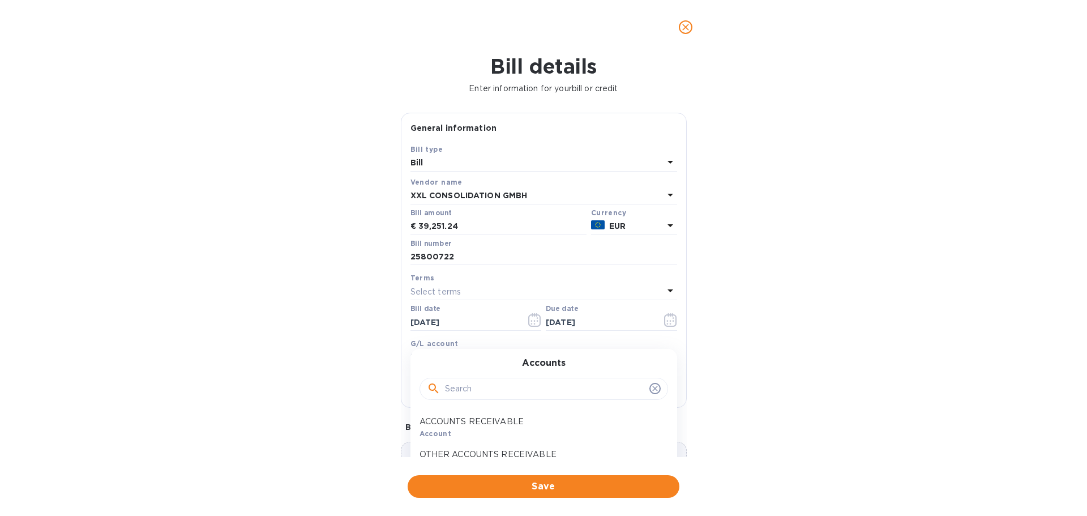
click at [465, 392] on input "text" at bounding box center [545, 388] width 200 height 17
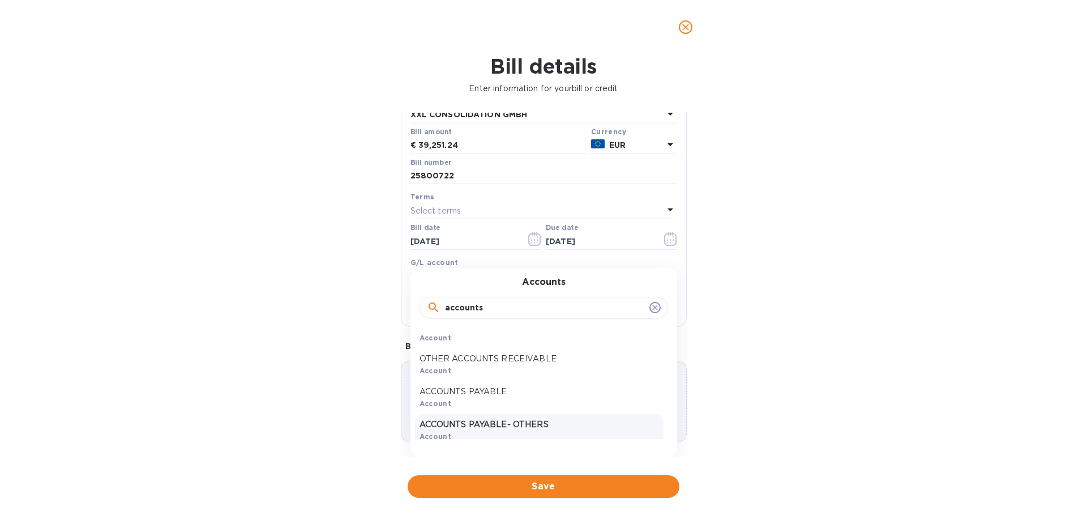
scroll to position [23, 0]
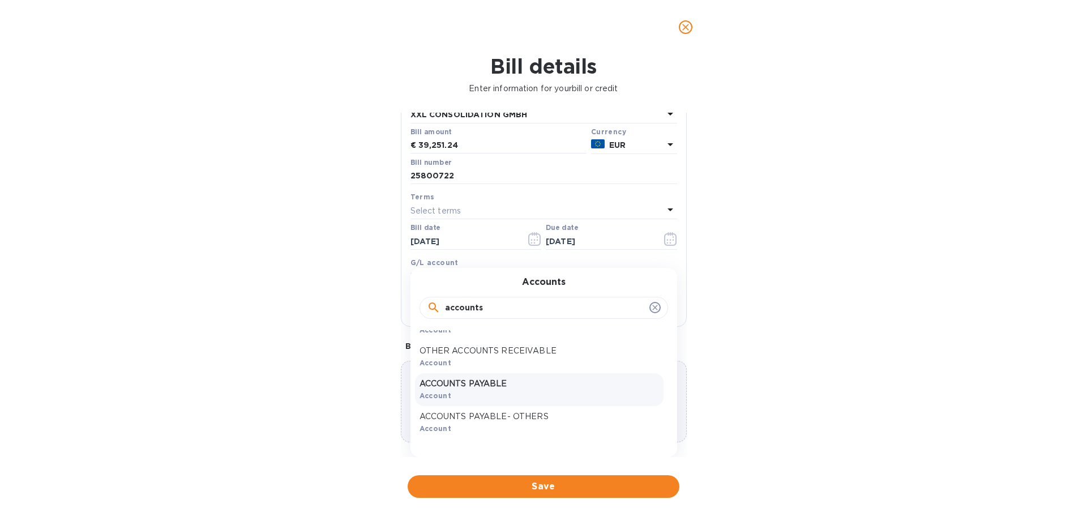
type input "accounts"
click at [490, 391] on div "ACCOUNTS PAYABLE Account" at bounding box center [539, 389] width 248 height 33
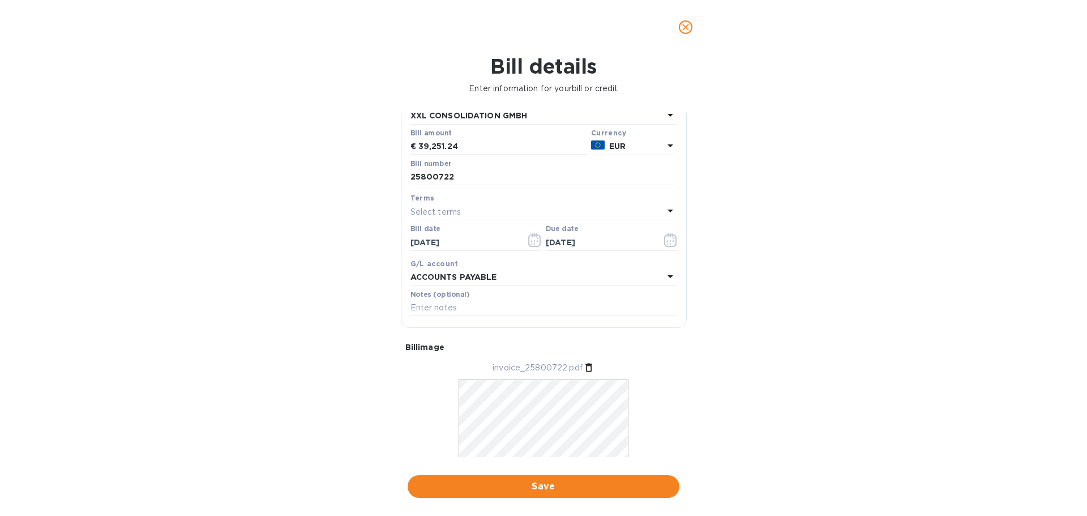
scroll to position [81, 0]
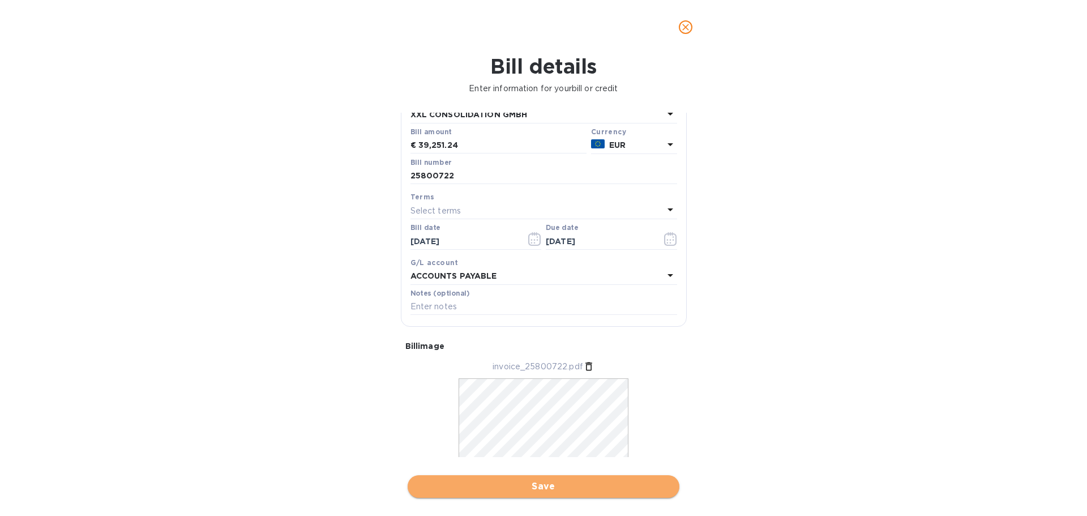
click at [494, 491] on span "Save" at bounding box center [544, 486] width 254 height 14
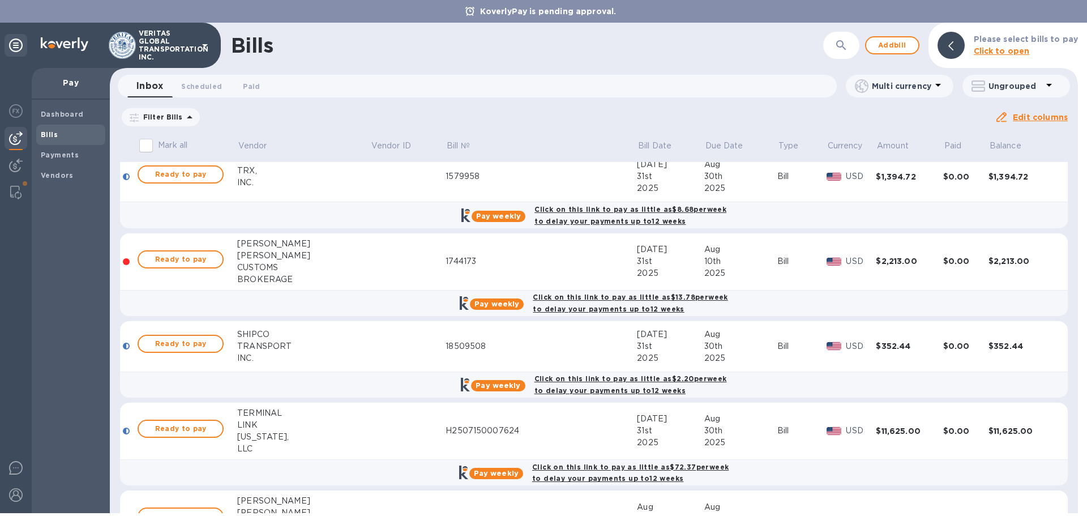
scroll to position [4302, 0]
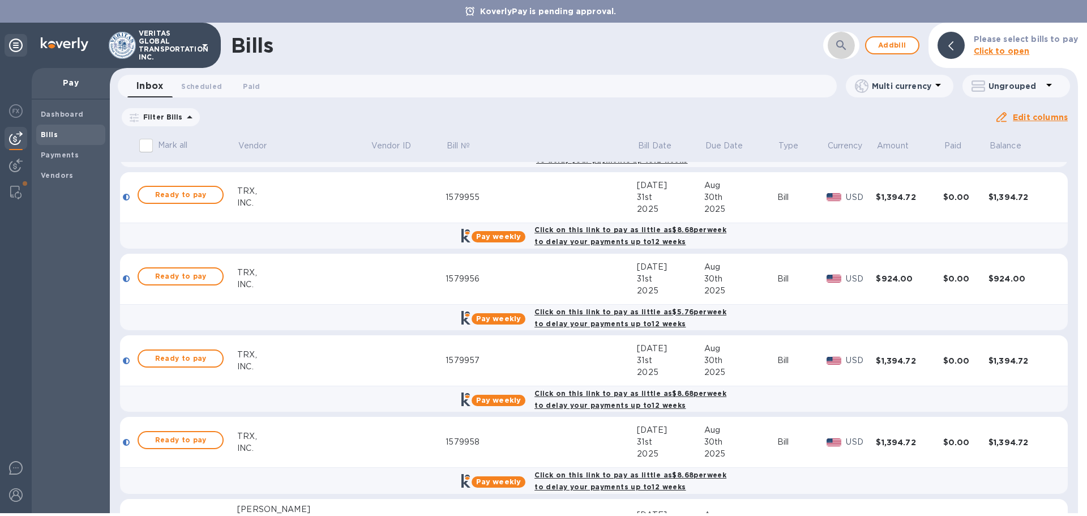
click at [542, 50] on icon "button" at bounding box center [841, 45] width 14 height 14
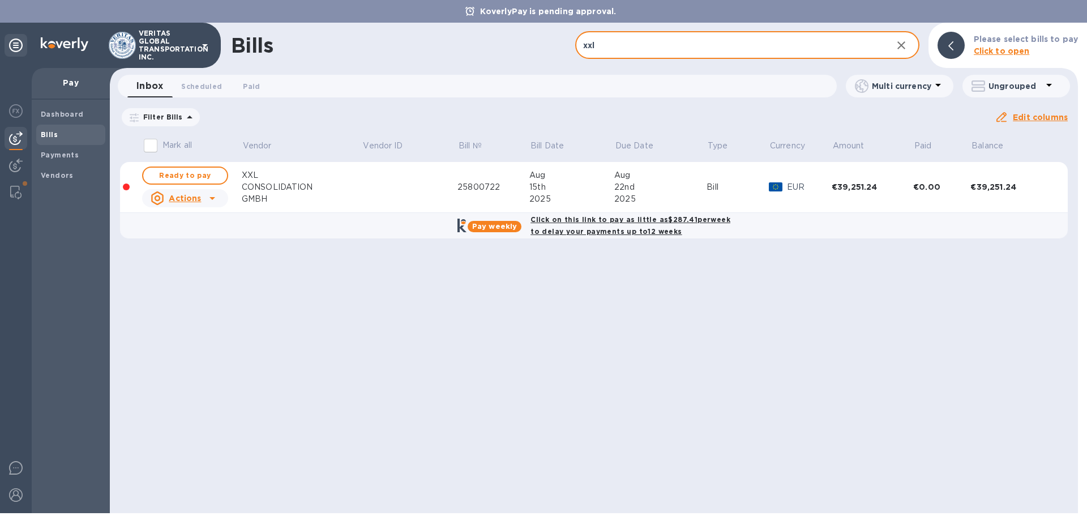
type input "xxl"
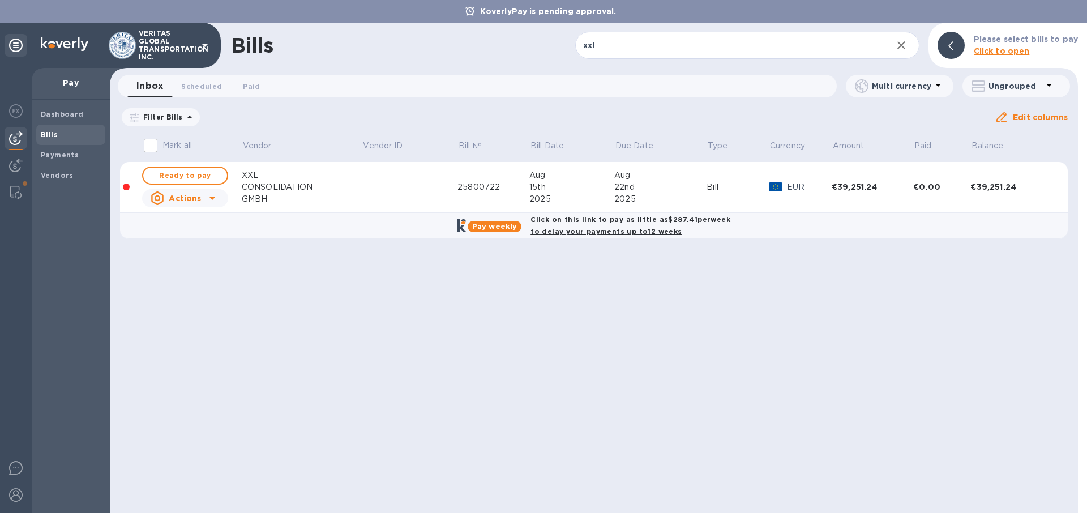
click at [212, 200] on icon at bounding box center [212, 198] width 14 height 14
drag, startPoint x: 318, startPoint y: 276, endPoint x: 168, endPoint y: 193, distance: 172.0
click at [312, 271] on div at bounding box center [543, 258] width 1087 height 516
click at [173, 177] on span "Ready to pay" at bounding box center [185, 176] width 66 height 14
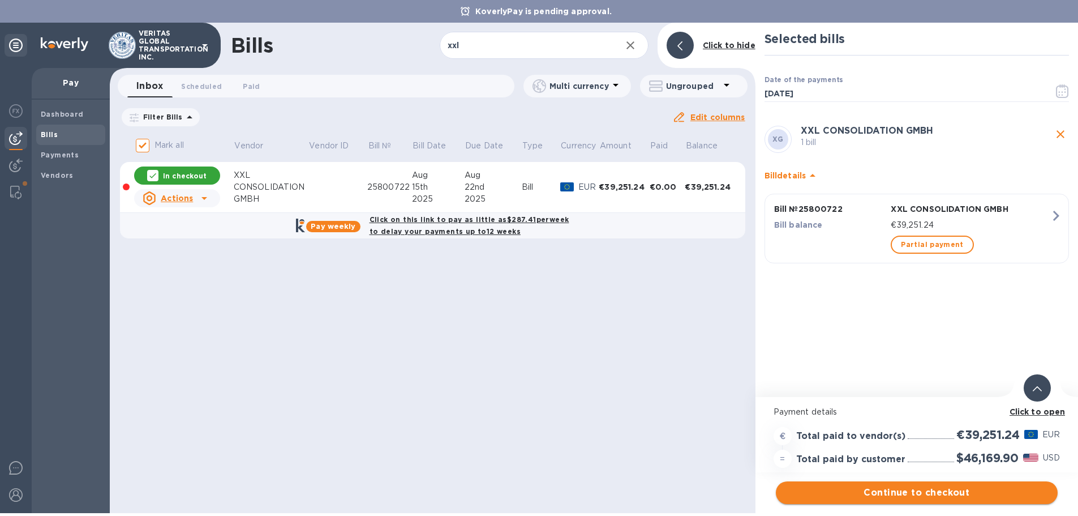
click at [542, 494] on span "Continue to checkout" at bounding box center [917, 493] width 264 height 14
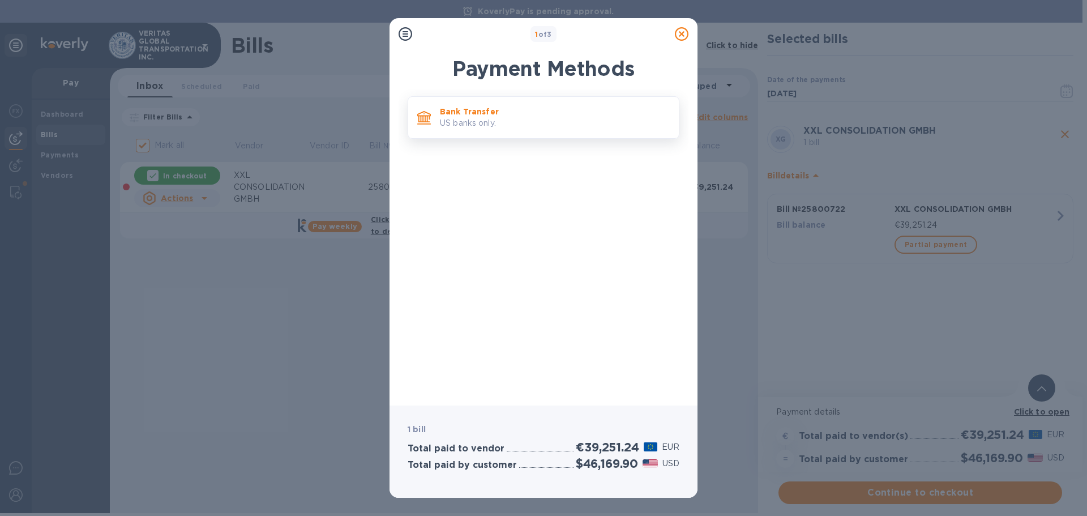
click at [542, 128] on p "US banks only." at bounding box center [555, 123] width 230 height 12
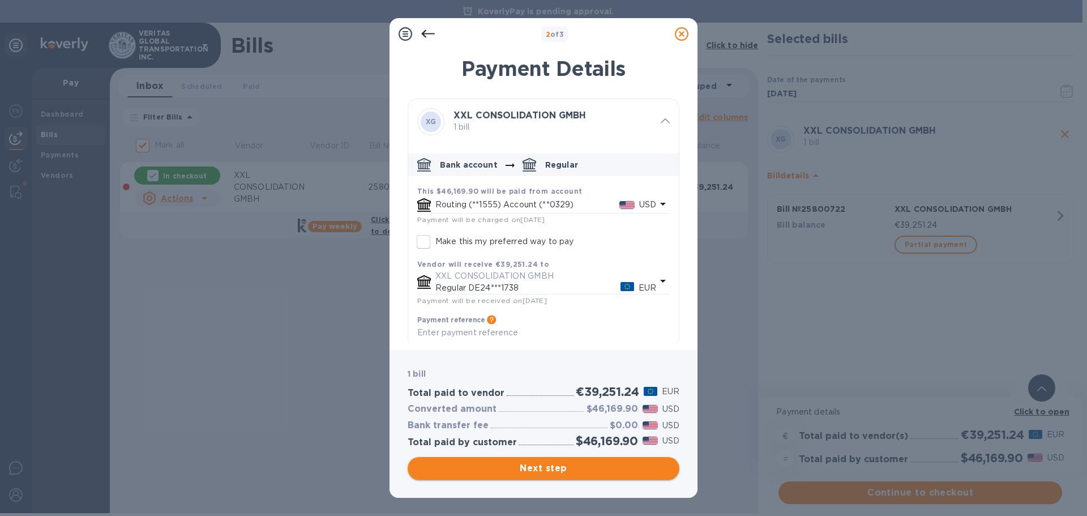
click at [542, 472] on span "Next step" at bounding box center [544, 468] width 254 height 14
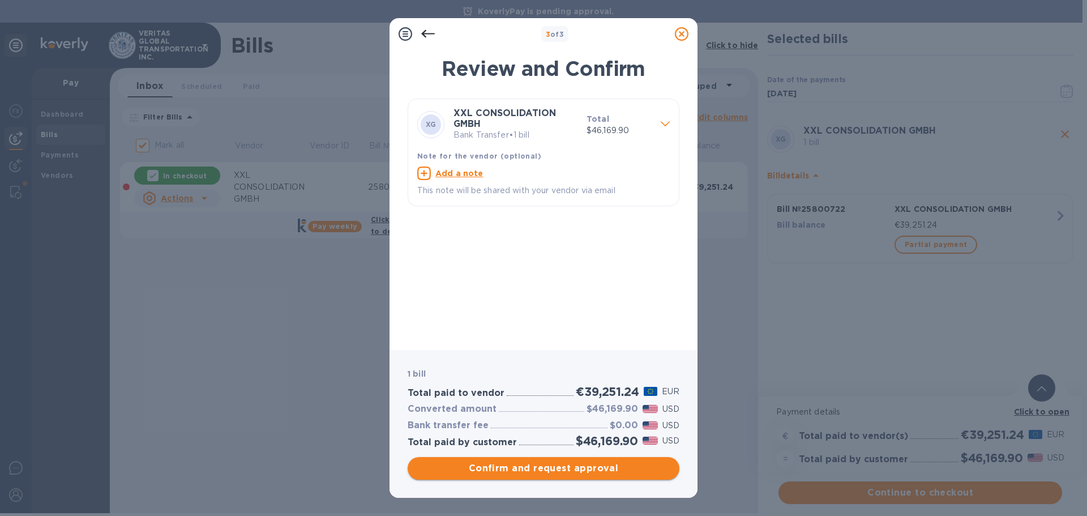
click at [542, 465] on span "Confirm and request approval" at bounding box center [544, 468] width 254 height 14
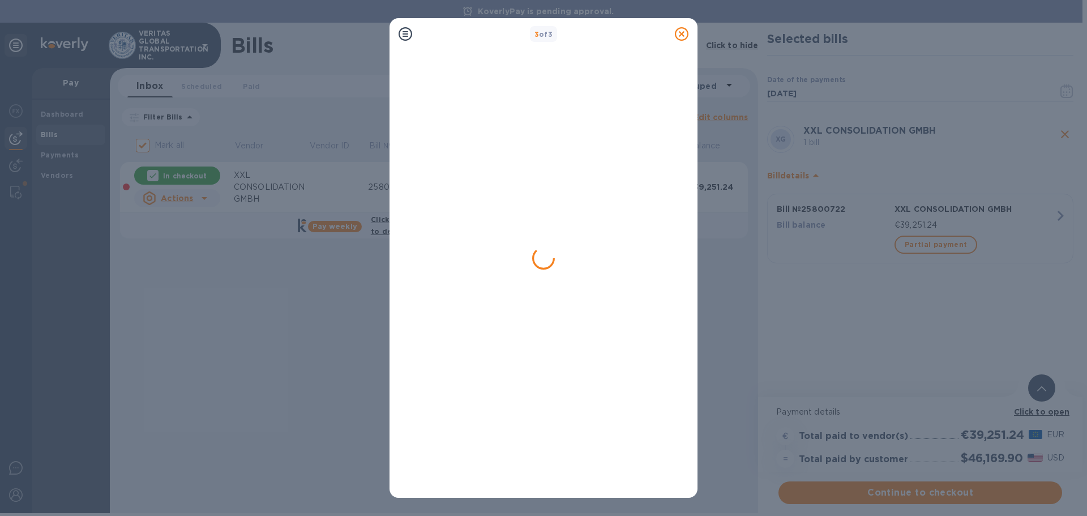
checkbox input "false"
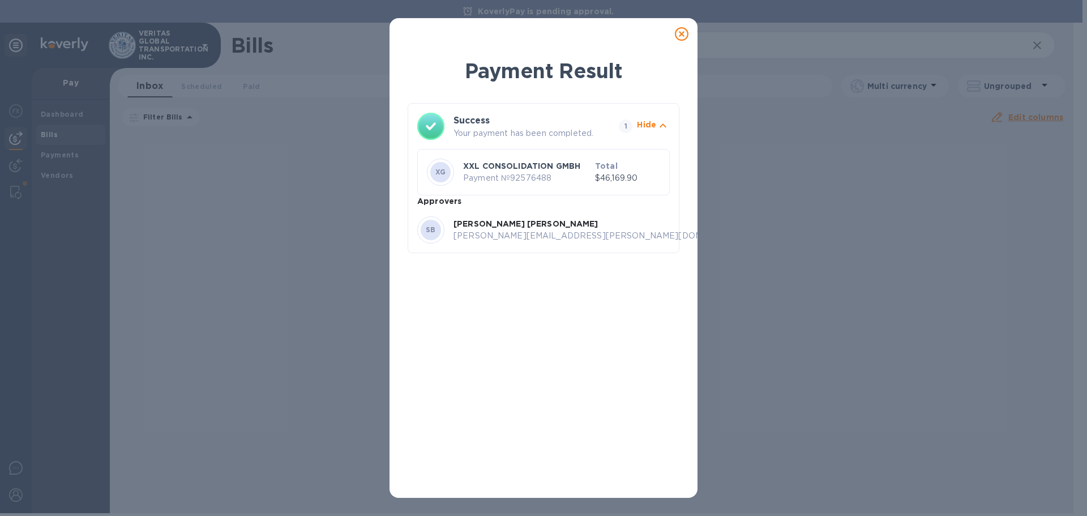
click at [487, 345] on div "Payment Result Success Your payment has been completed. 1 Hide XG XXL CONSOLIDA…" at bounding box center [544, 273] width 272 height 432
click at [542, 33] on icon at bounding box center [682, 34] width 14 height 14
